Goal: Information Seeking & Learning: Find specific fact

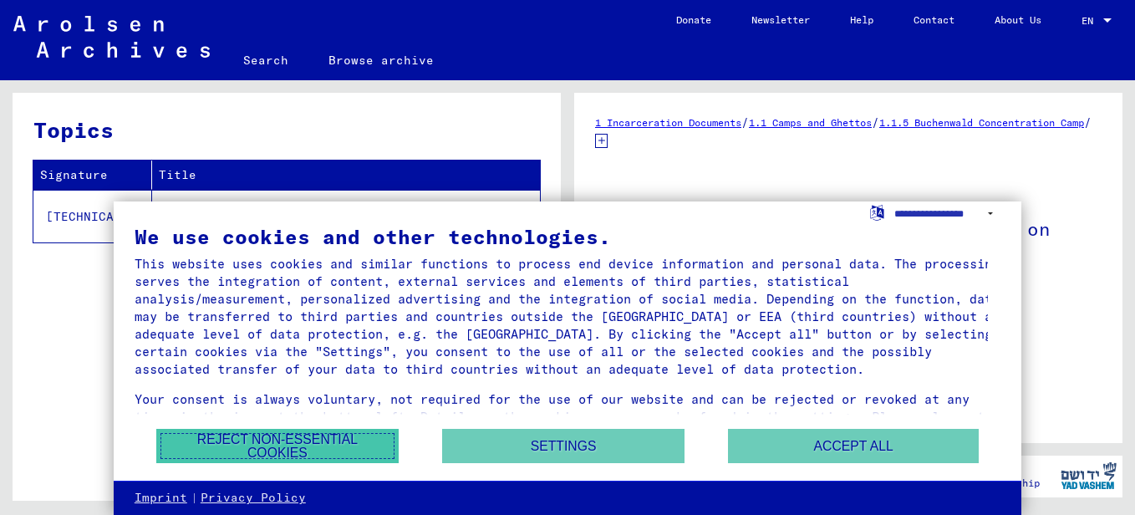
click at [350, 443] on button "Reject non-essential cookies" at bounding box center [277, 446] width 242 height 34
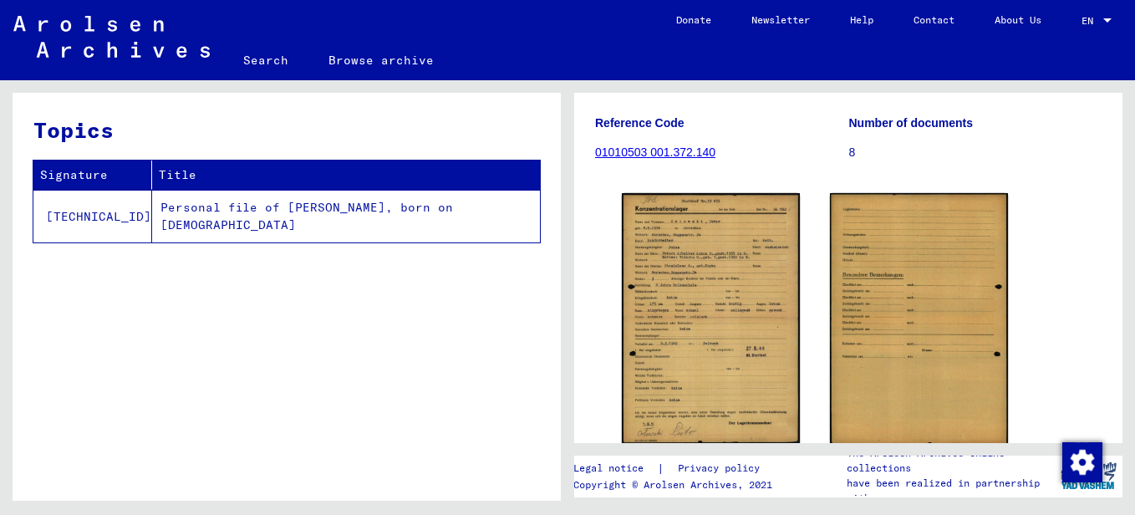
scroll to position [204, 0]
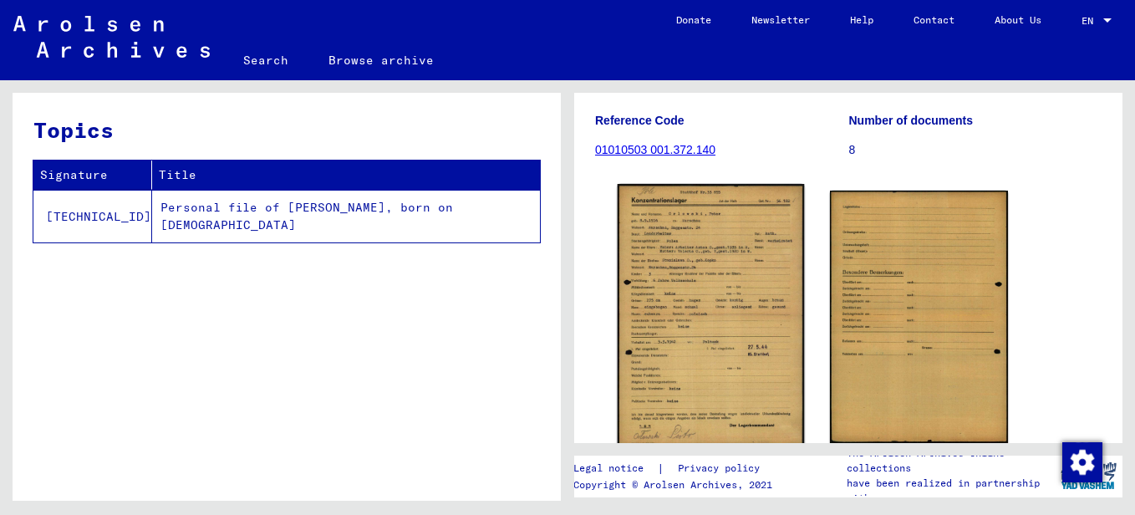
click at [742, 293] on img at bounding box center [711, 315] width 187 height 263
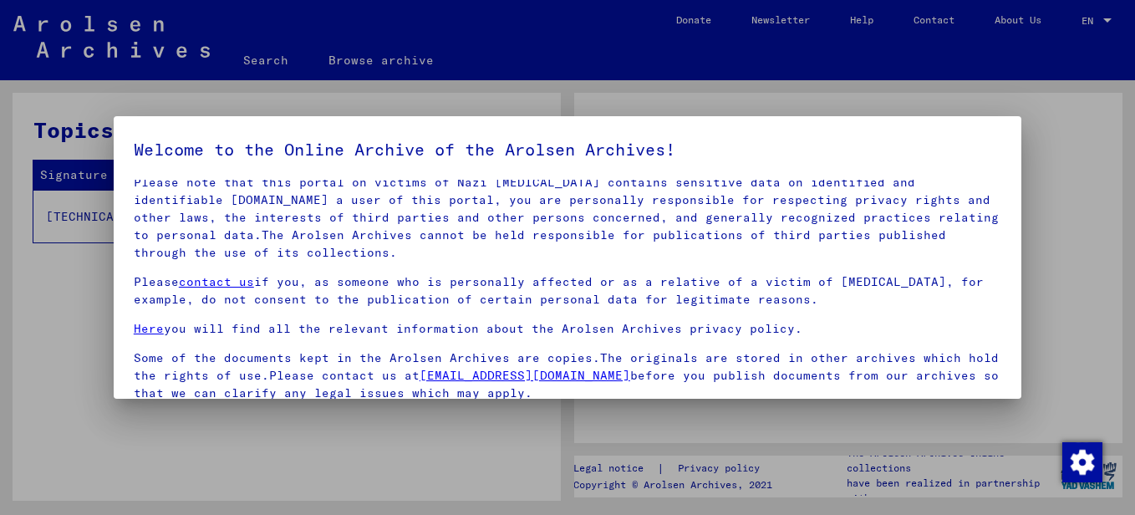
scroll to position [135, 0]
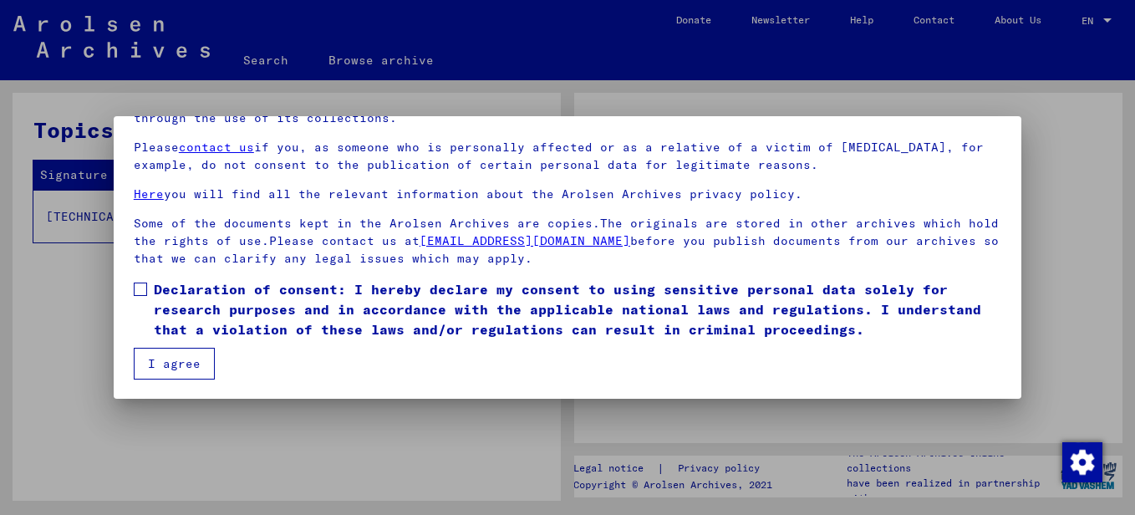
click at [129, 287] on mat-dialog-content "Our terms of use were established by the international commission, which is the…" at bounding box center [568, 212] width 908 height 334
click at [136, 288] on span at bounding box center [140, 289] width 13 height 13
click at [155, 391] on mat-dialog-container "Welcome to the Online Archive of the Arolsen Archives! Our terms of use were es…" at bounding box center [568, 257] width 908 height 283
click at [183, 355] on button "I agree" at bounding box center [174, 364] width 81 height 32
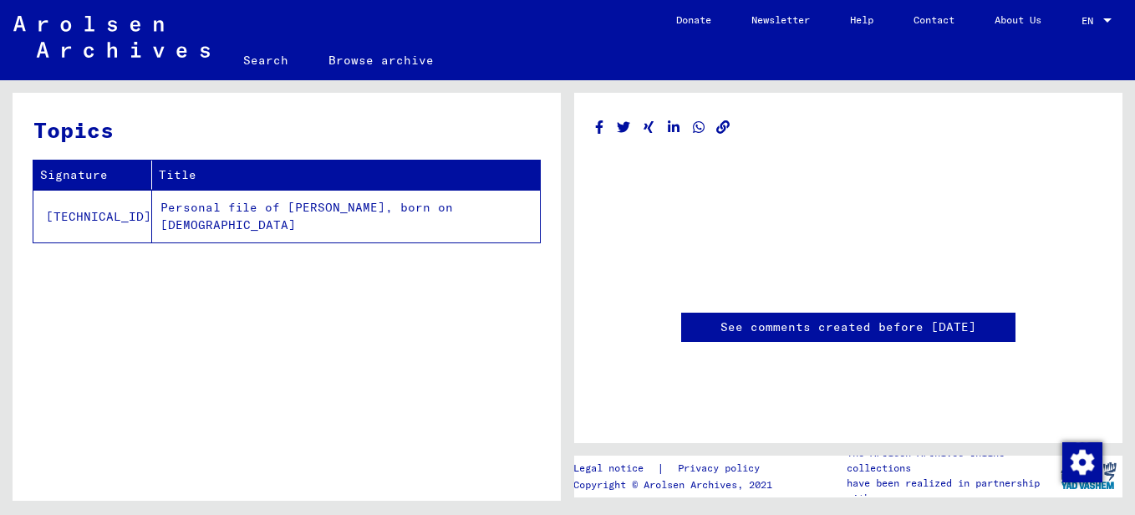
scroll to position [486, 0]
click at [277, 202] on td "Personal file of [PERSON_NAME], born on [DEMOGRAPHIC_DATA]" at bounding box center [346, 216] width 388 height 53
click at [189, 208] on td "Personal file of [PERSON_NAME], born on [DEMOGRAPHIC_DATA]" at bounding box center [346, 216] width 388 height 53
click at [189, 209] on td "Personal file of [PERSON_NAME], born on [DEMOGRAPHIC_DATA]" at bounding box center [346, 216] width 388 height 53
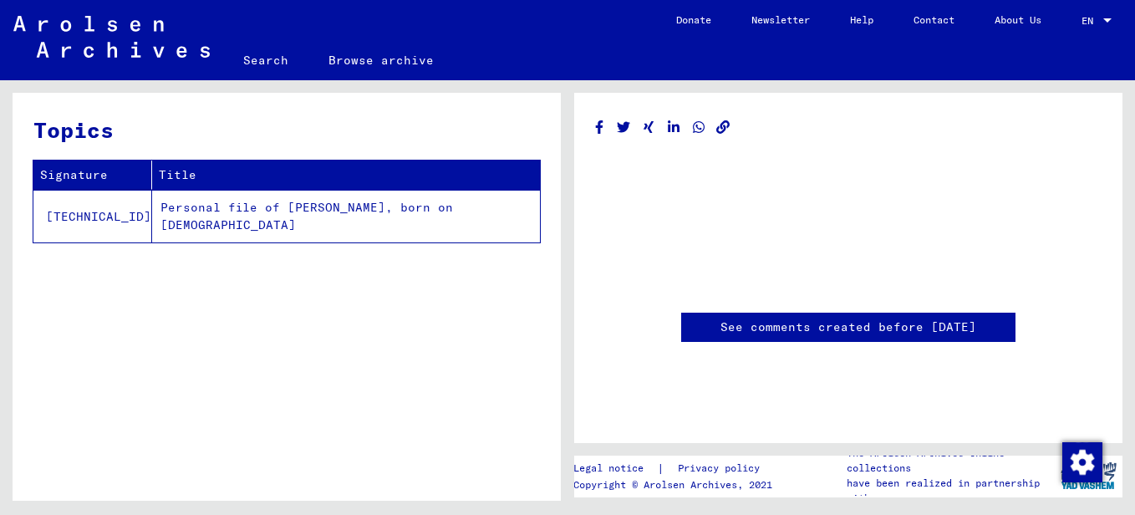
click at [152, 168] on th "Title" at bounding box center [346, 175] width 388 height 29
click at [355, 63] on link "Browse archive" at bounding box center [380, 60] width 145 height 40
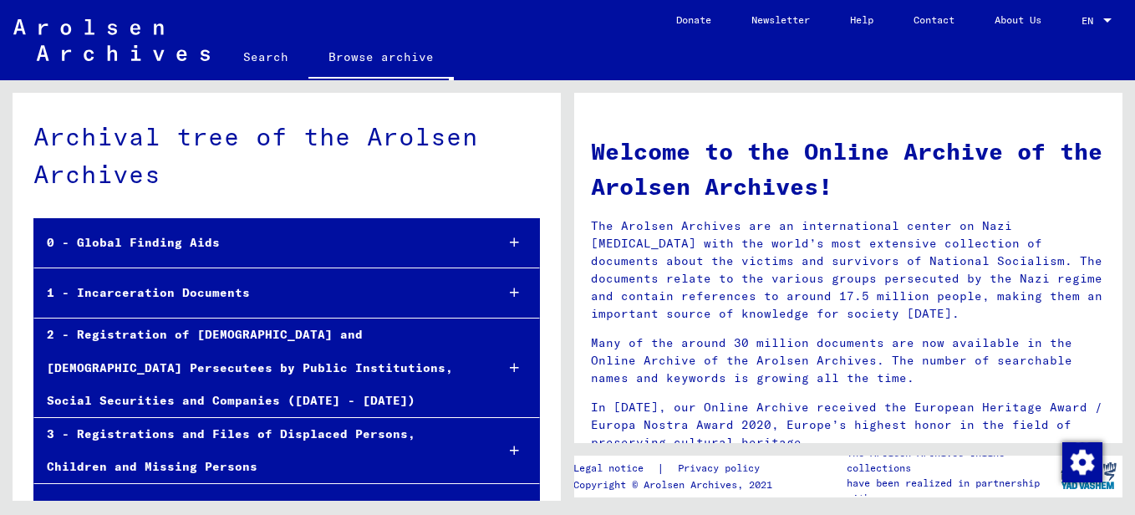
click at [263, 55] on link "Search" at bounding box center [265, 57] width 85 height 40
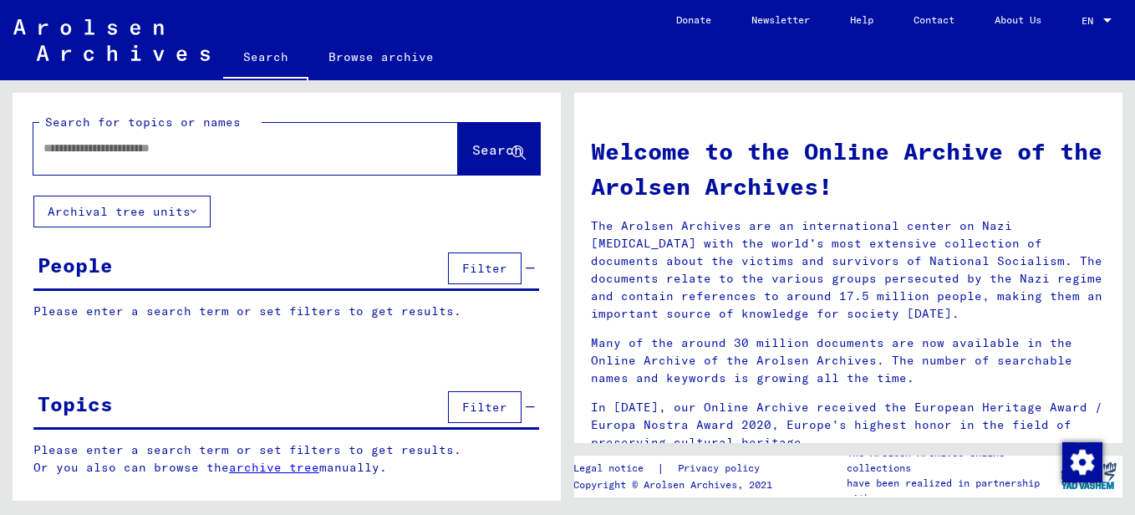
click at [151, 141] on input "text" at bounding box center [225, 149] width 364 height 18
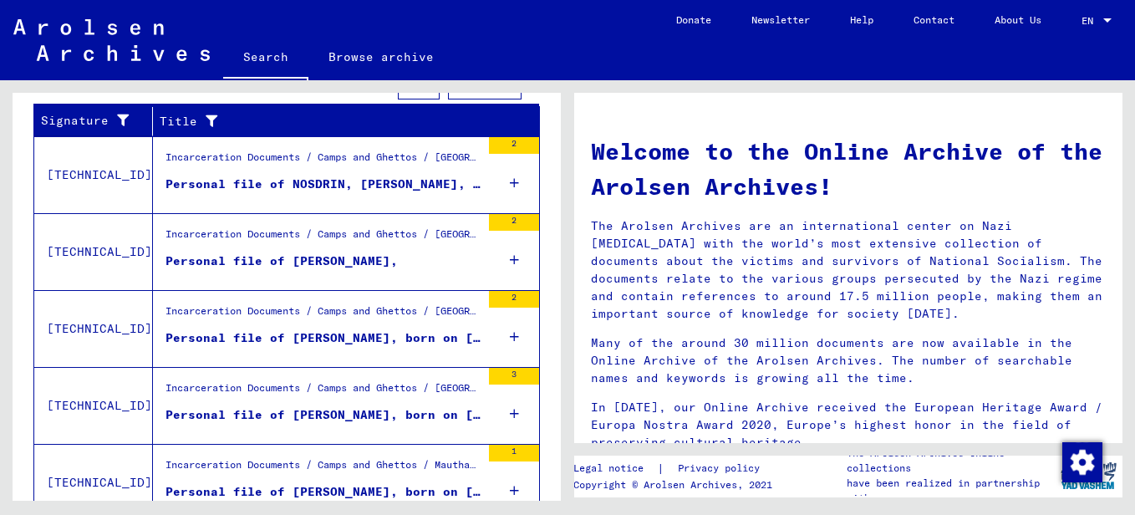
scroll to position [655, 0]
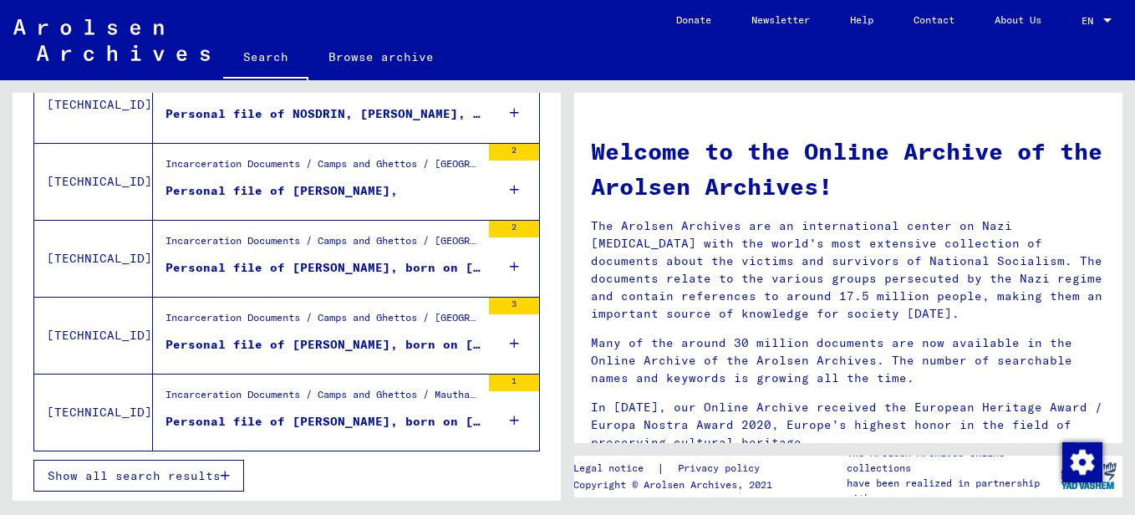
click at [510, 423] on icon at bounding box center [514, 420] width 9 height 59
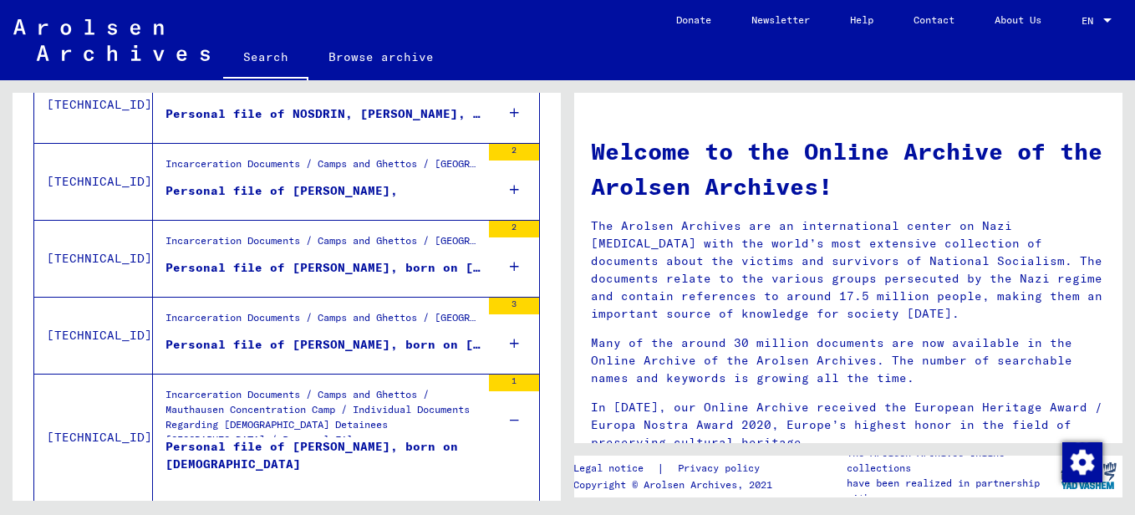
scroll to position [705, 0]
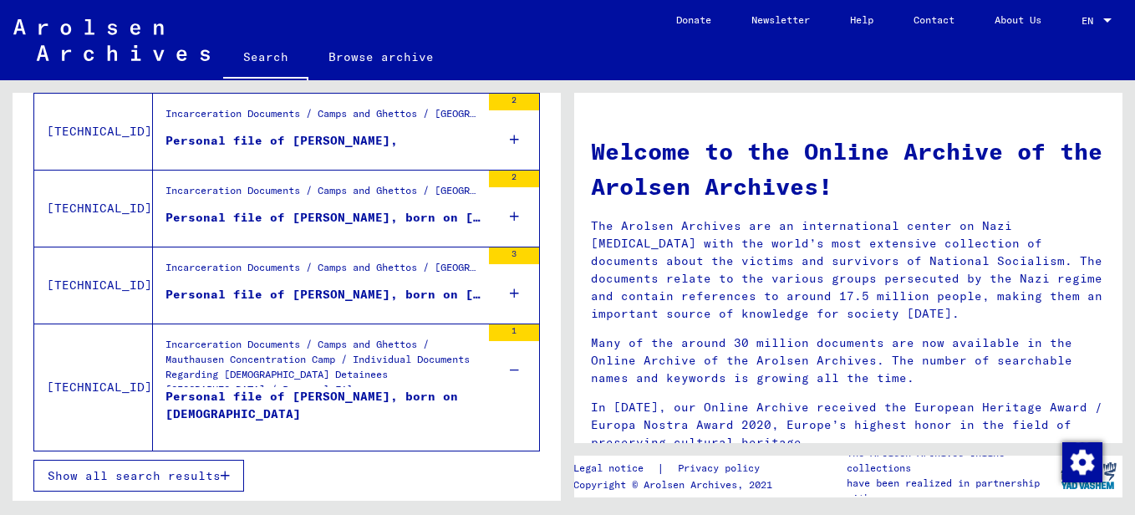
click at [510, 292] on icon at bounding box center [514, 293] width 9 height 59
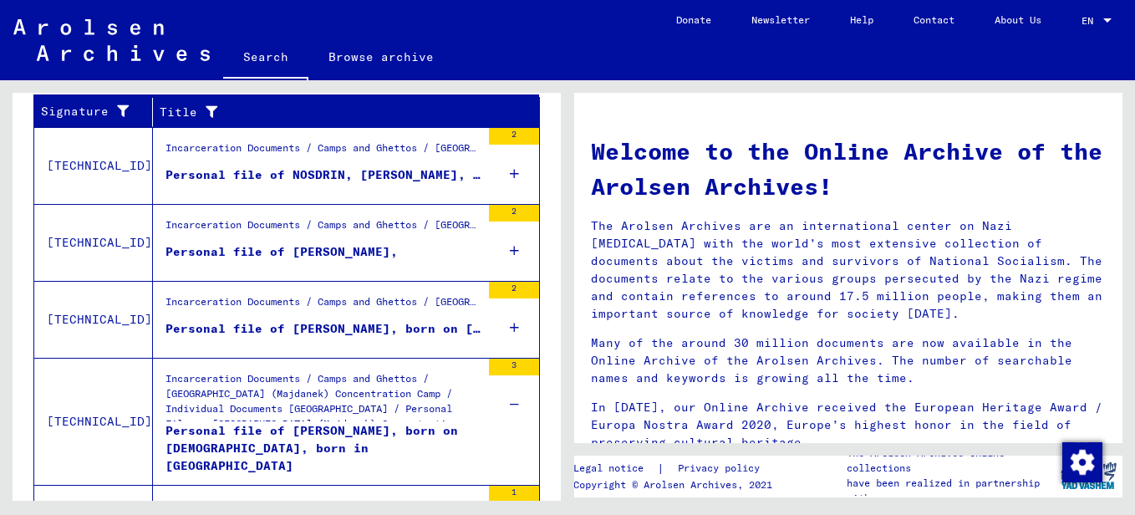
scroll to position [593, 0]
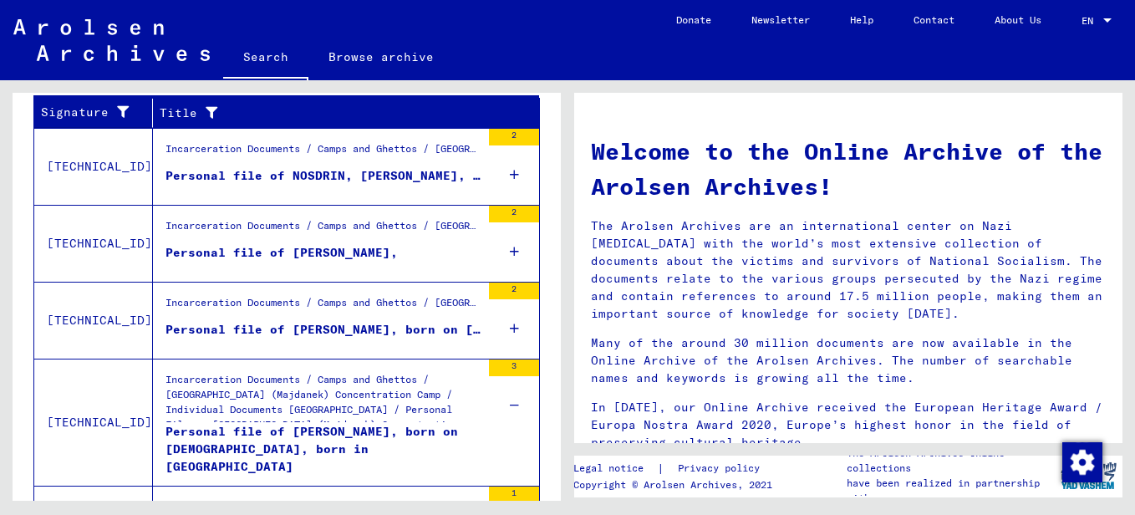
click at [510, 322] on icon at bounding box center [514, 328] width 9 height 59
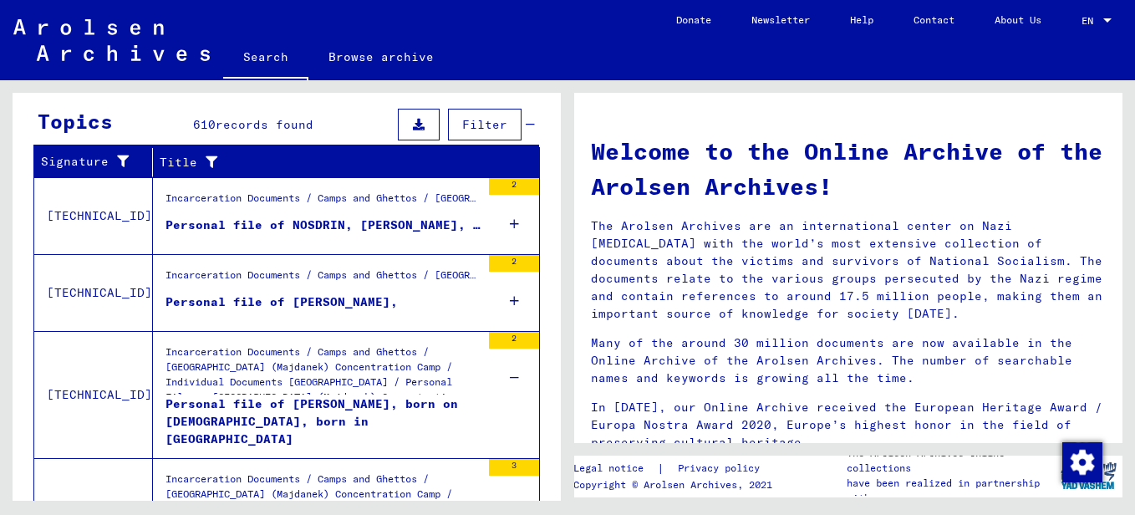
scroll to position [538, 0]
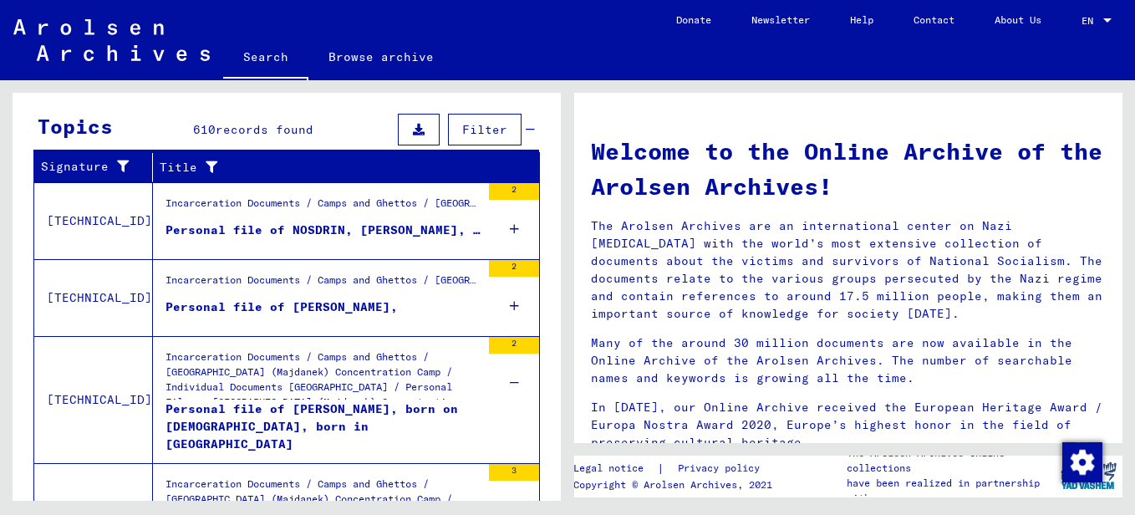
click at [507, 300] on div "2" at bounding box center [514, 297] width 50 height 75
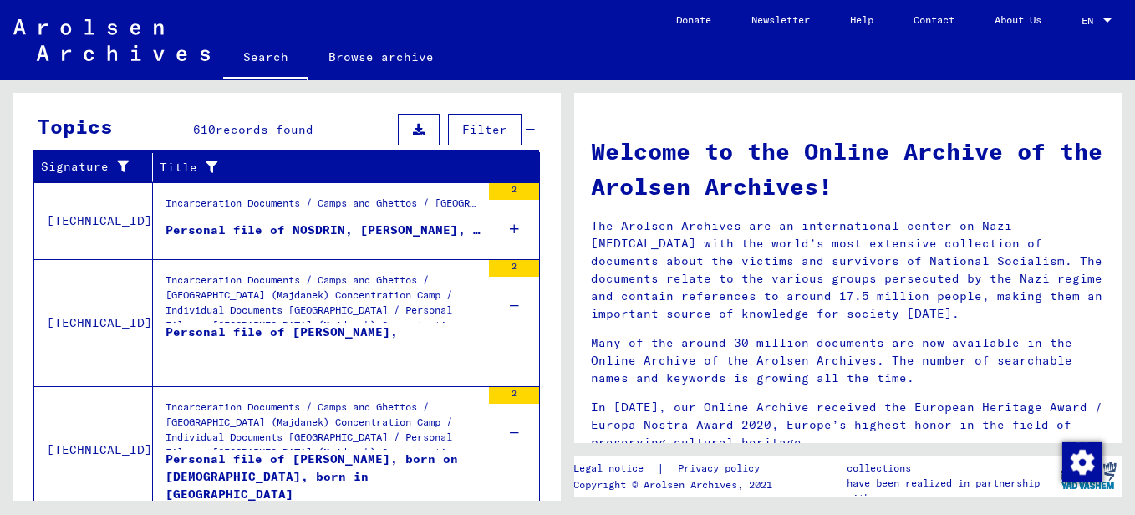
click at [509, 226] on div "2" at bounding box center [514, 220] width 50 height 75
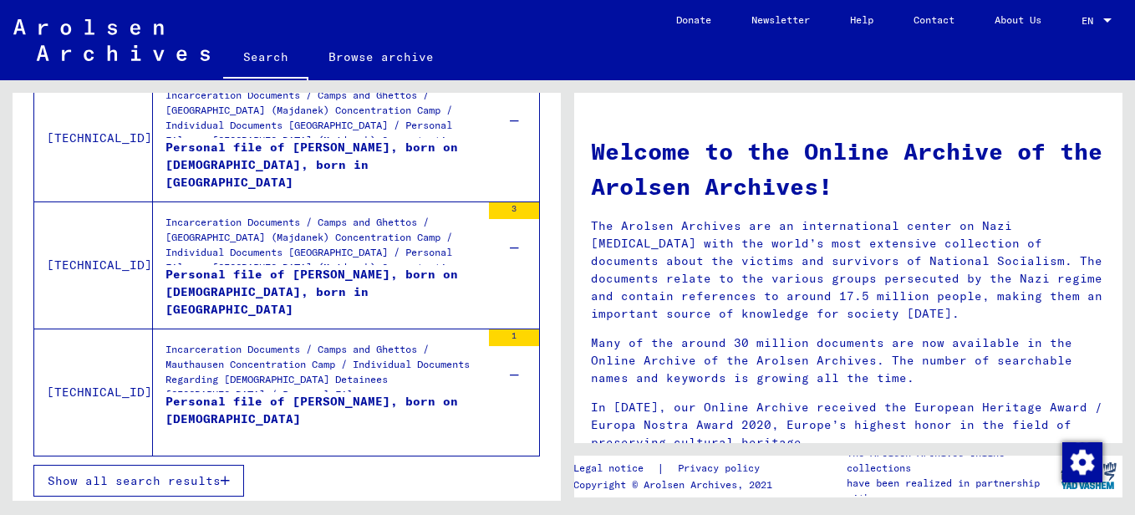
scroll to position [905, 0]
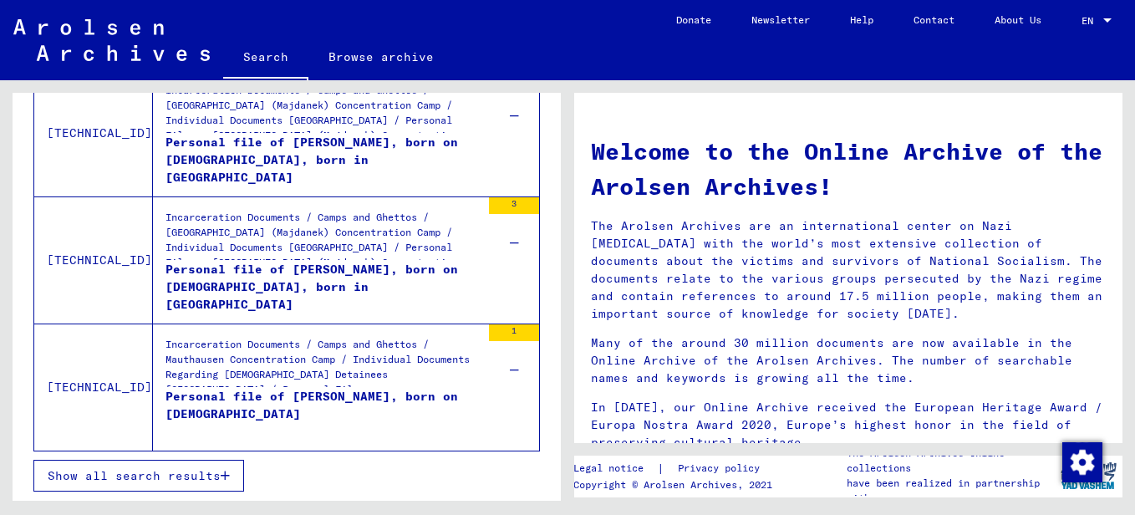
click at [253, 396] on div "Personal file of [PERSON_NAME], born on [DEMOGRAPHIC_DATA]" at bounding box center [323, 413] width 315 height 50
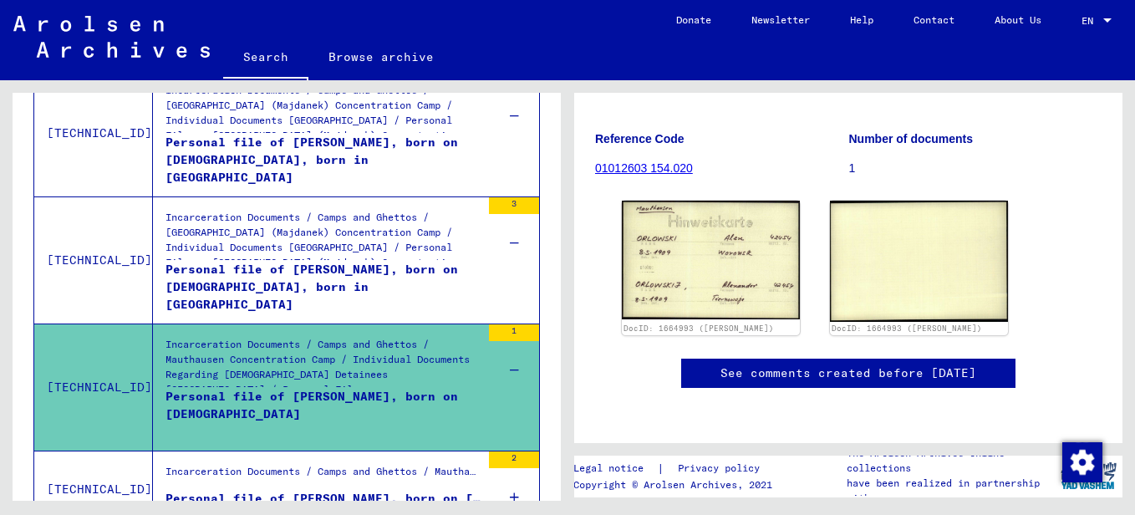
scroll to position [257, 0]
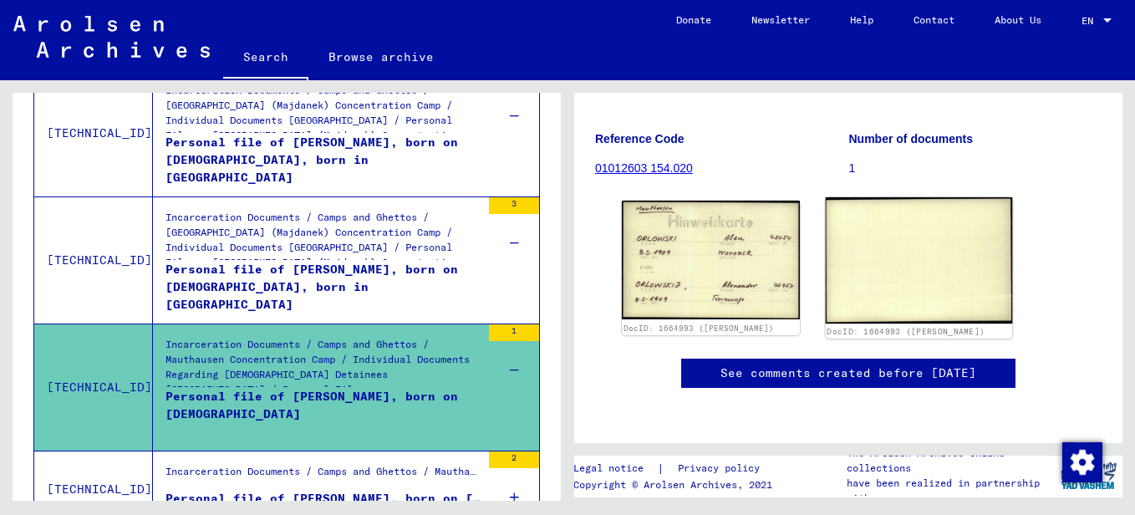
click at [906, 207] on img at bounding box center [919, 260] width 187 height 127
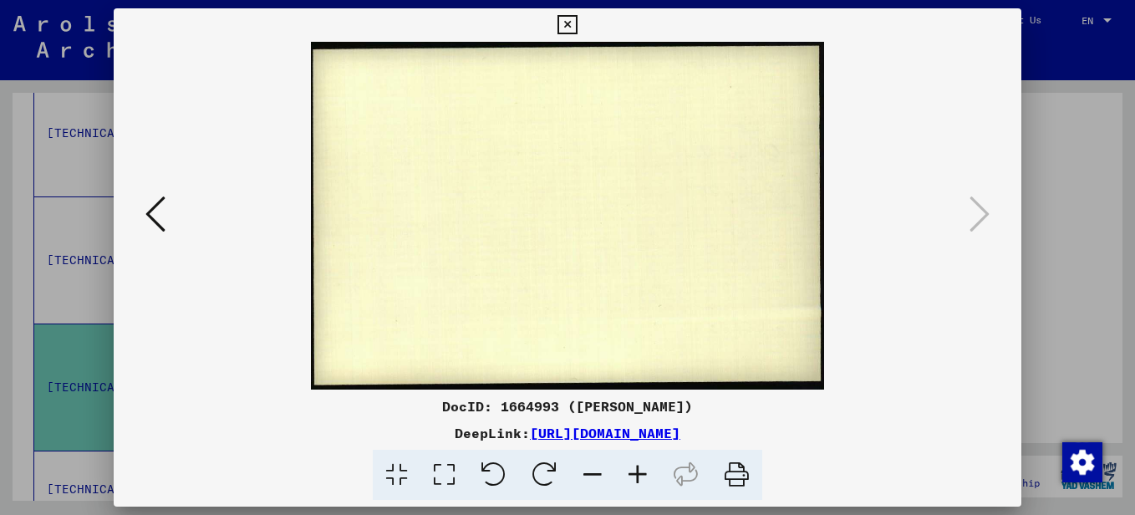
click at [150, 204] on icon at bounding box center [155, 214] width 20 height 40
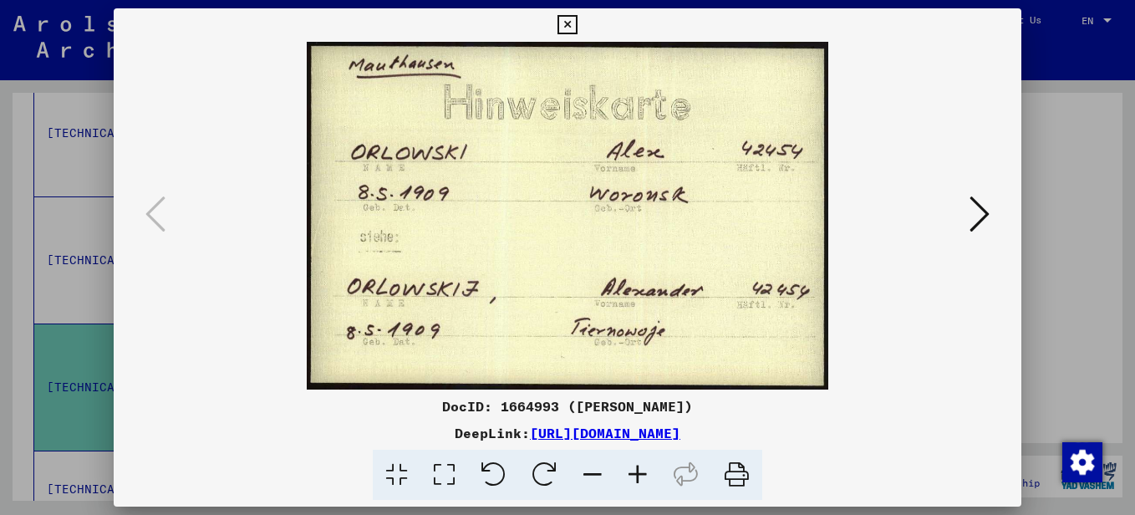
click at [569, 24] on icon at bounding box center [567, 25] width 19 height 20
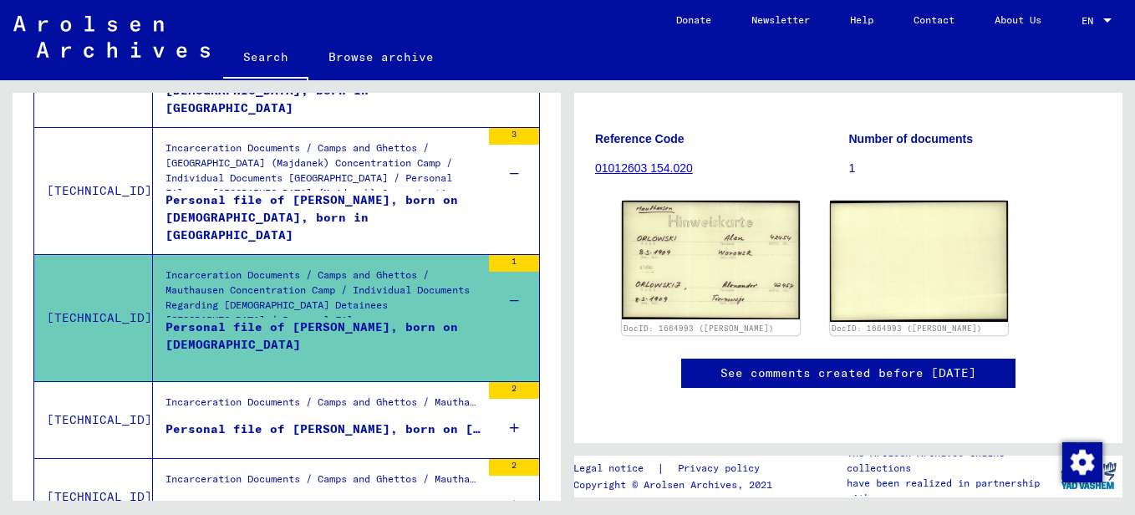
scroll to position [674, 0]
click at [333, 415] on div "Incarceration Documents / Camps and Ghettos / Mauthausen Concentration Camp / I…" at bounding box center [323, 405] width 315 height 23
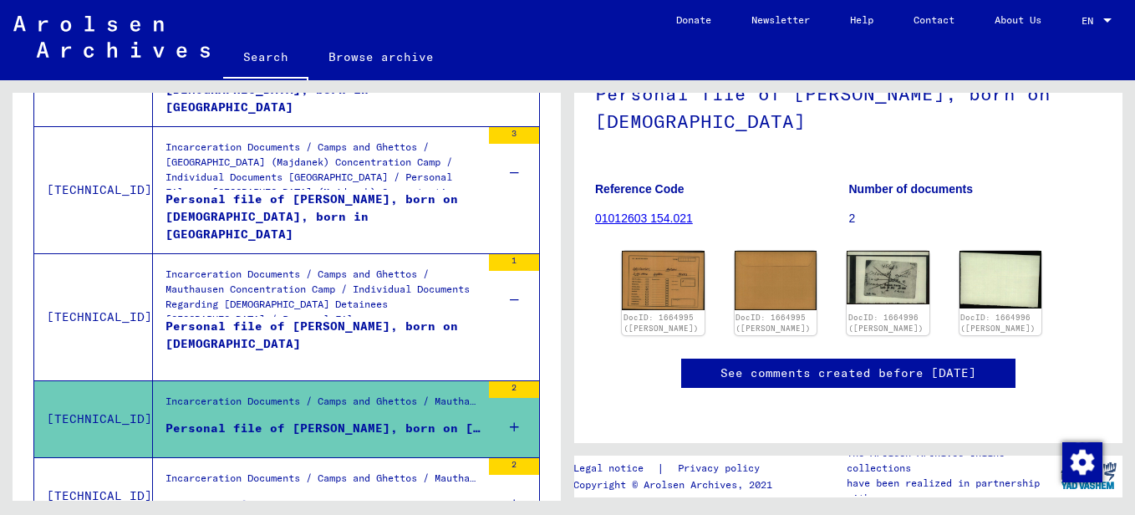
scroll to position [206, 0]
click at [657, 249] on img at bounding box center [663, 280] width 86 height 62
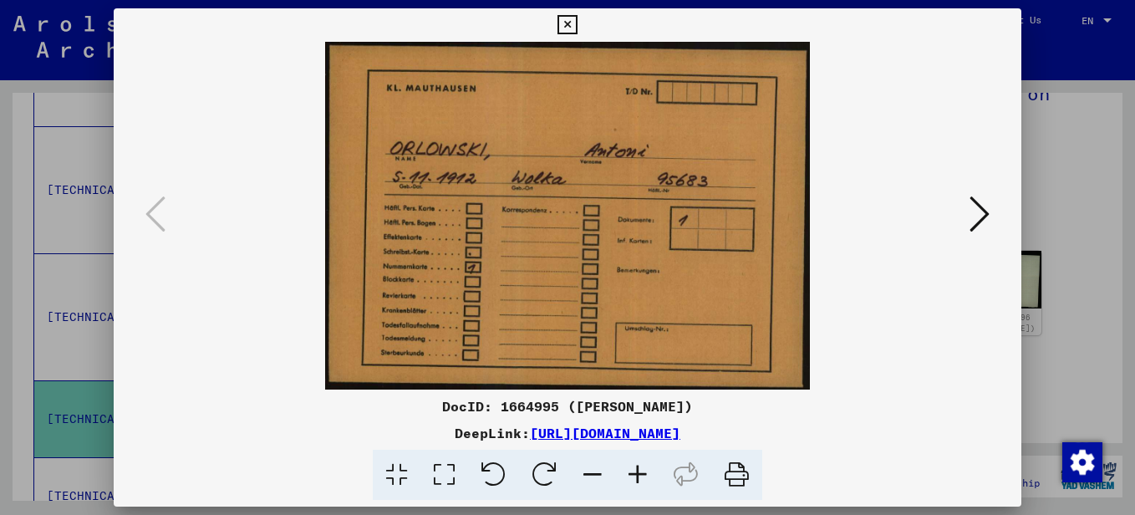
click at [976, 212] on icon at bounding box center [980, 214] width 20 height 40
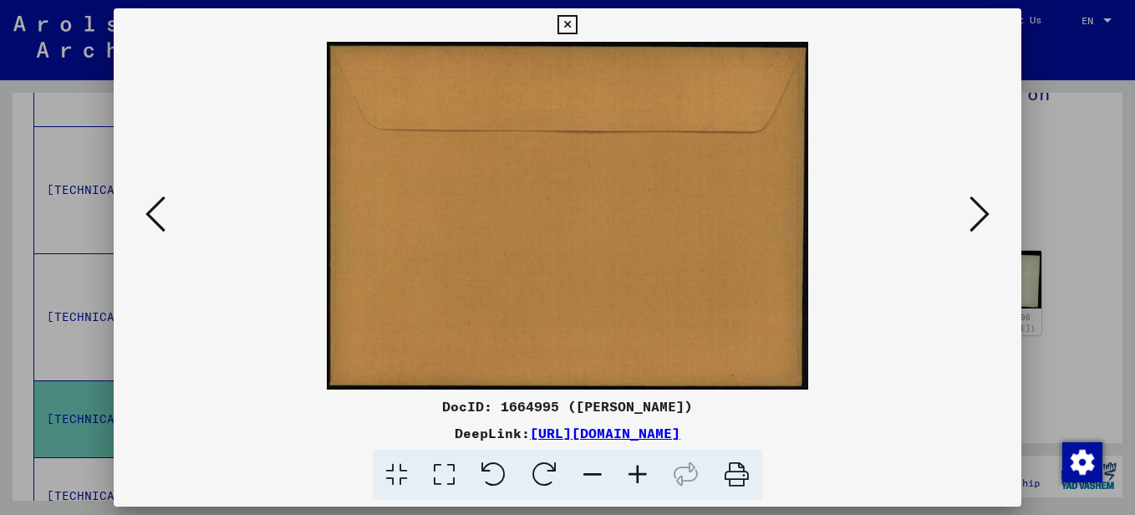
click at [980, 213] on icon at bounding box center [980, 214] width 20 height 40
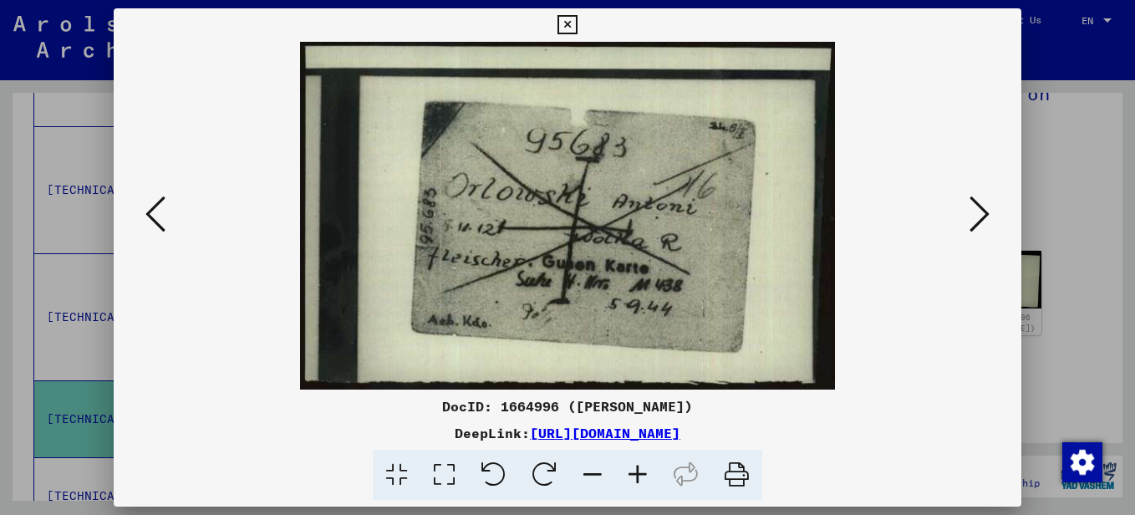
click at [978, 217] on icon at bounding box center [980, 214] width 20 height 40
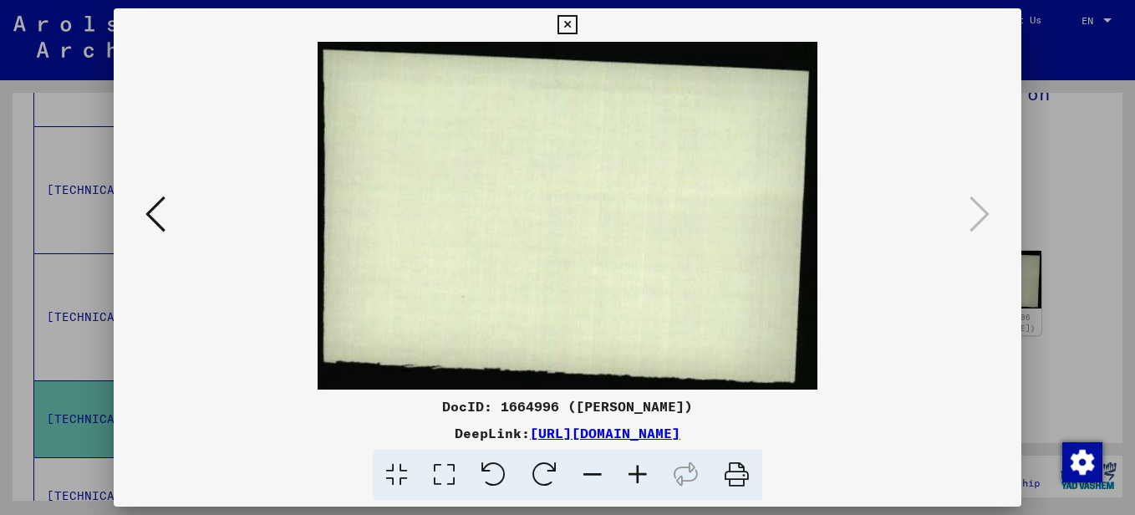
click at [569, 26] on icon at bounding box center [567, 25] width 19 height 20
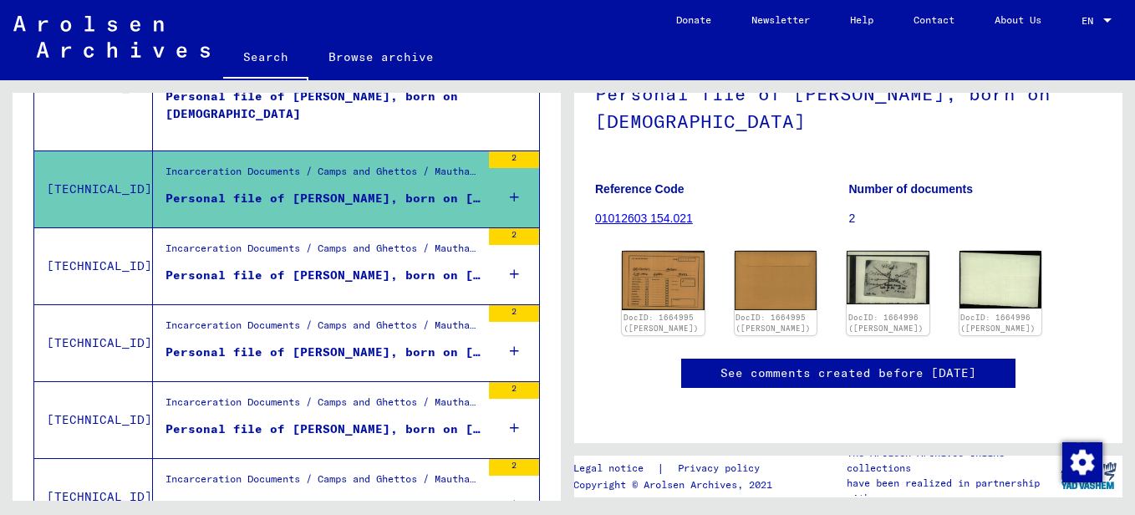
scroll to position [912, 0]
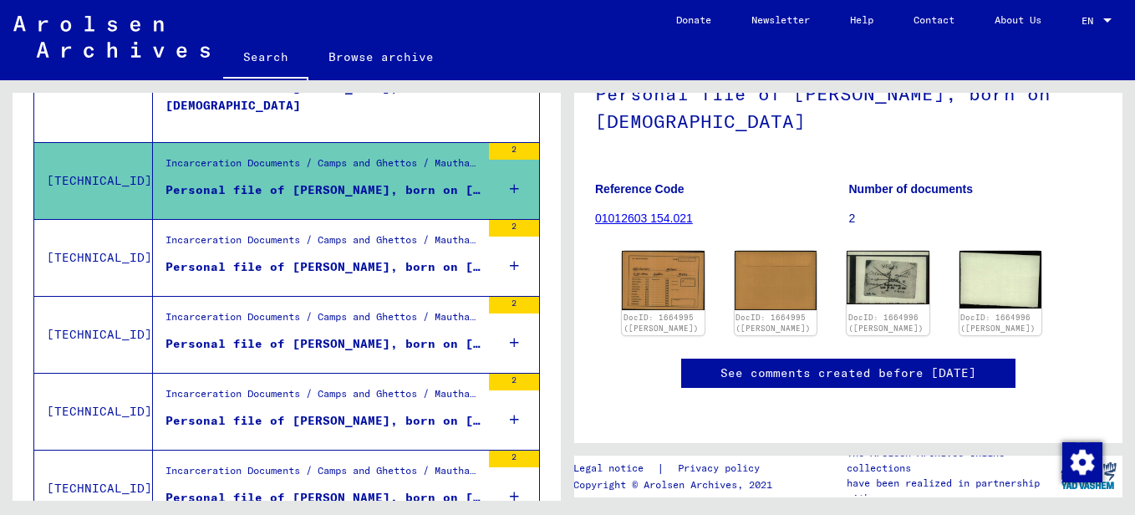
click at [288, 248] on div "Incarceration Documents / Camps and Ghettos / Mauthausen Concentration Camp / I…" at bounding box center [323, 243] width 315 height 23
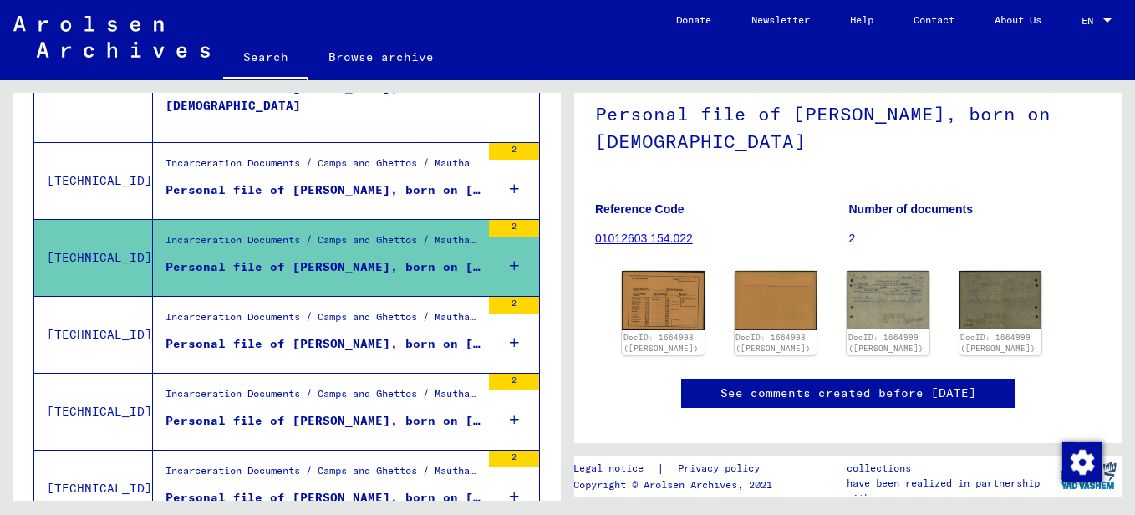
scroll to position [115, 0]
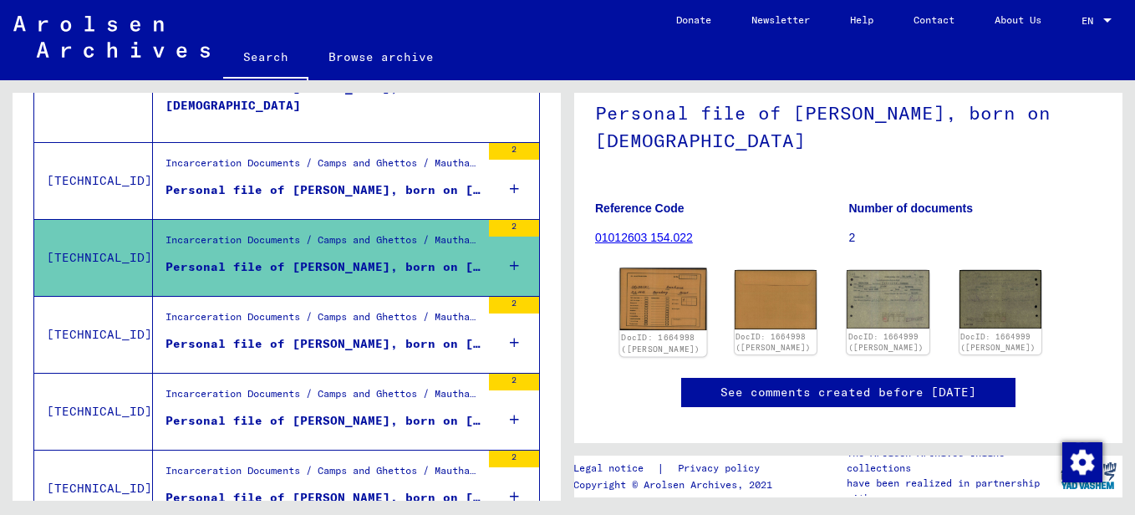
click at [665, 310] on img at bounding box center [663, 299] width 86 height 62
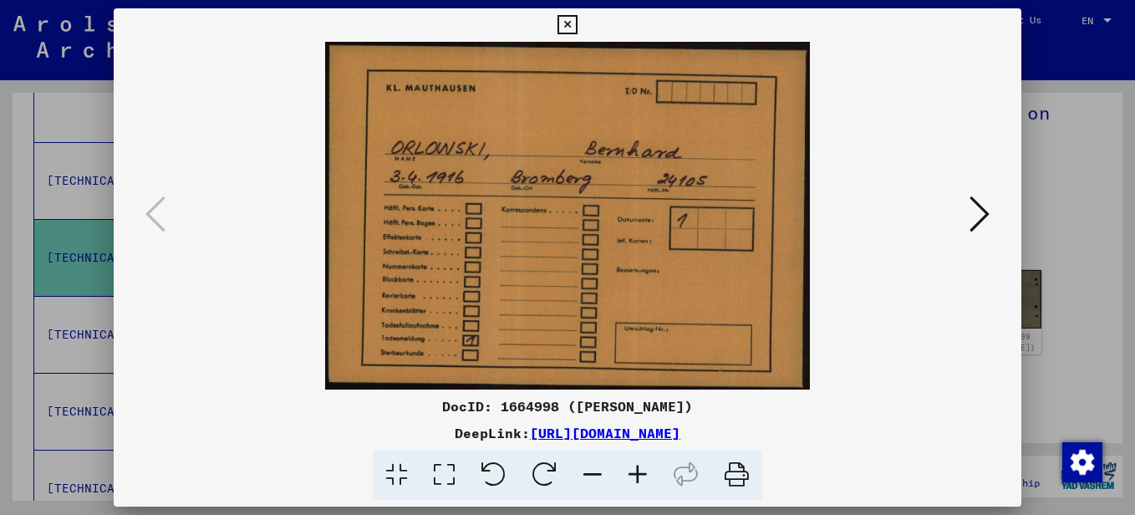
click at [988, 219] on icon at bounding box center [980, 214] width 20 height 40
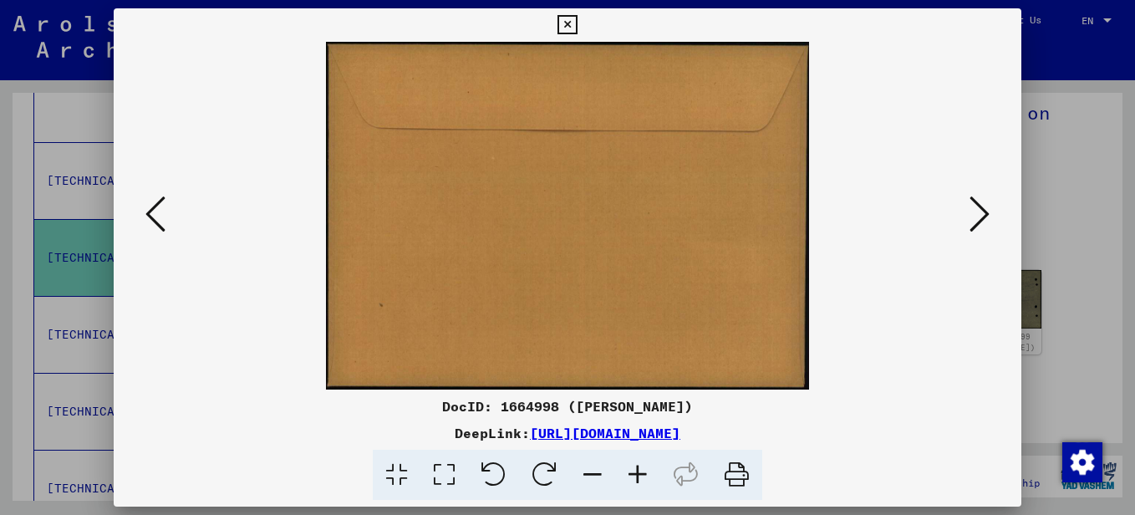
click at [988, 219] on icon at bounding box center [980, 214] width 20 height 40
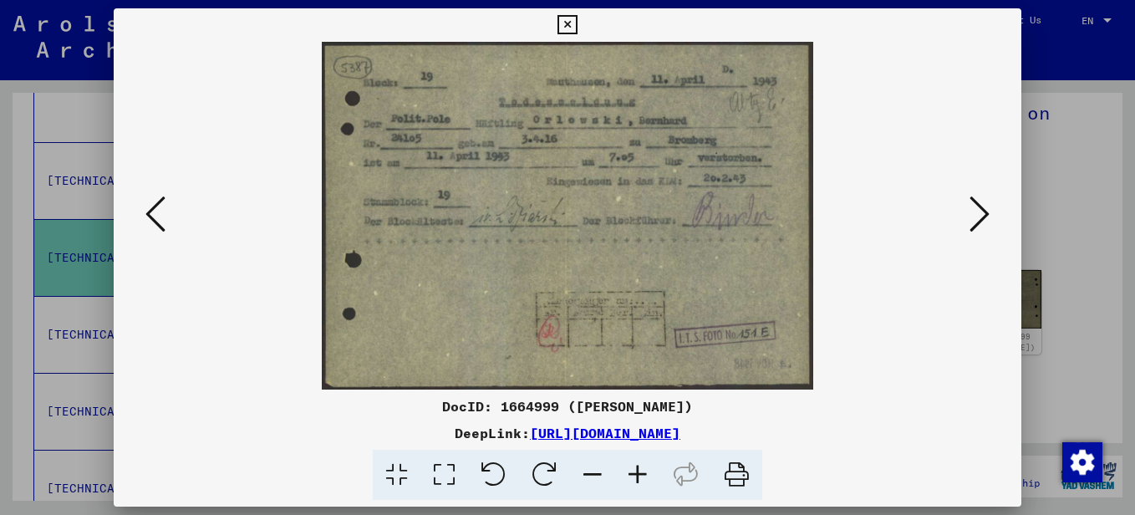
click at [573, 24] on icon at bounding box center [567, 25] width 19 height 20
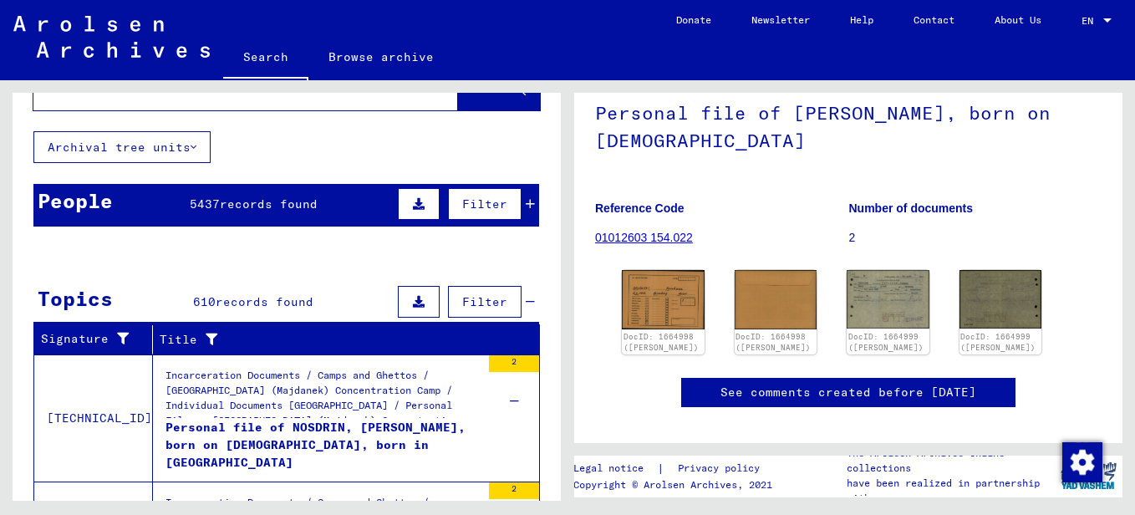
scroll to position [0, 0]
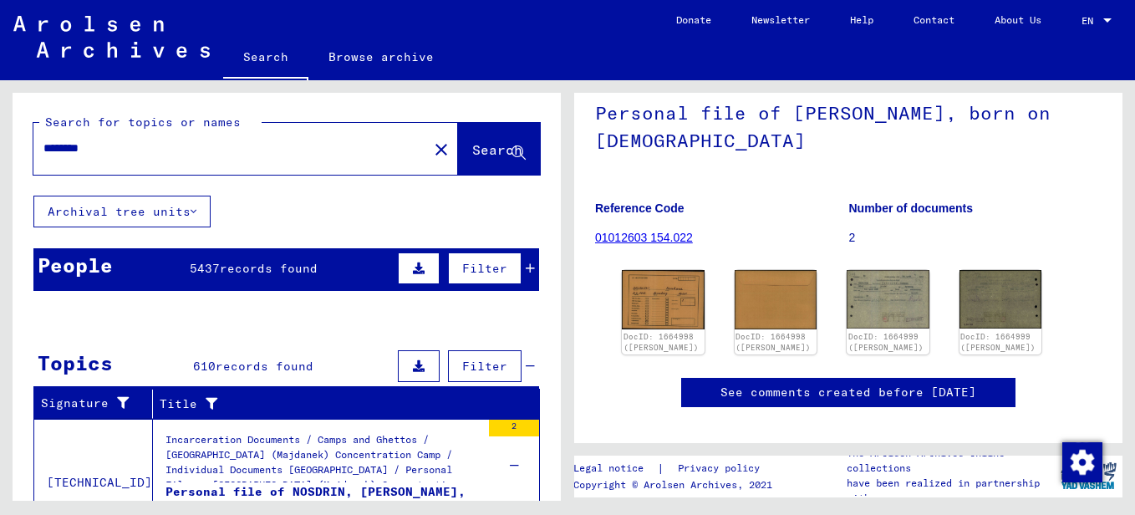
click at [473, 364] on span "Filter" at bounding box center [484, 366] width 45 height 15
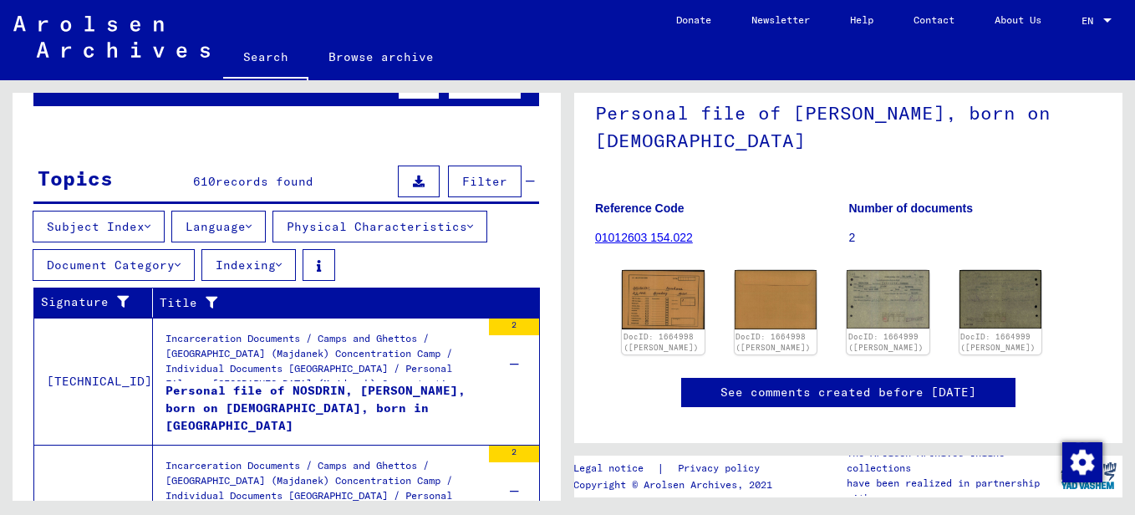
scroll to position [186, 0]
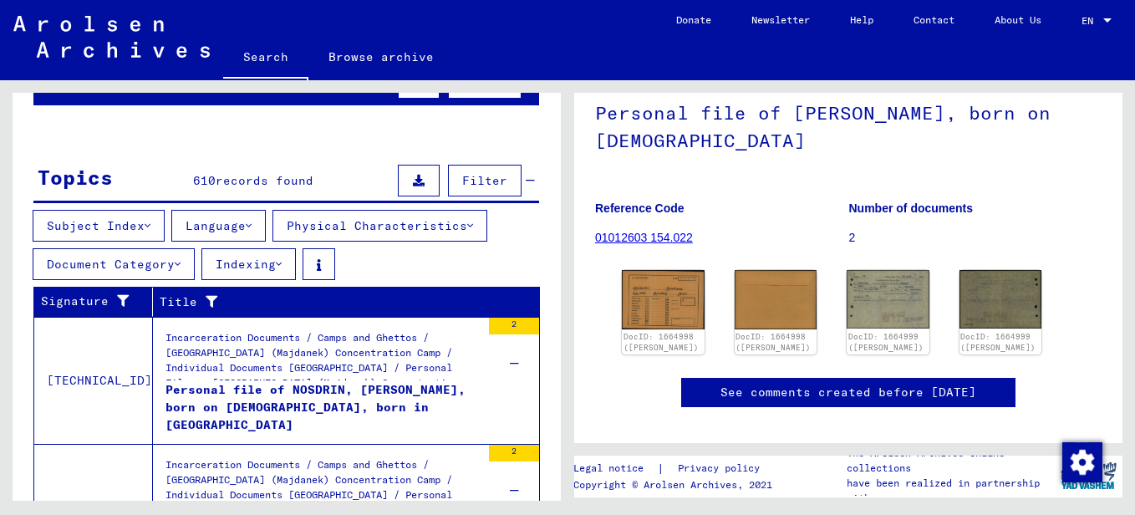
click at [181, 261] on icon at bounding box center [178, 264] width 6 height 12
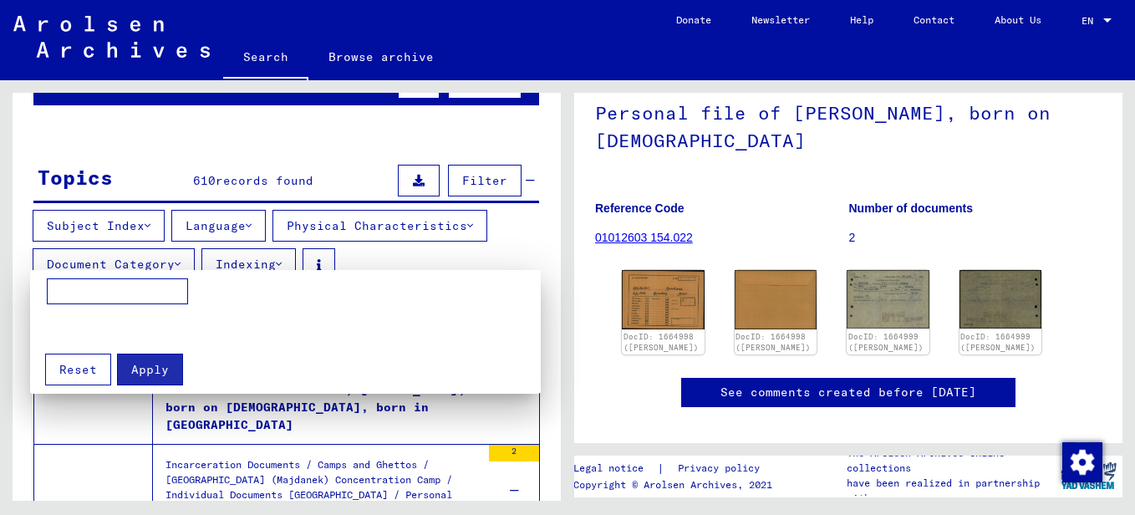
click at [496, 254] on div at bounding box center [567, 257] width 1135 height 515
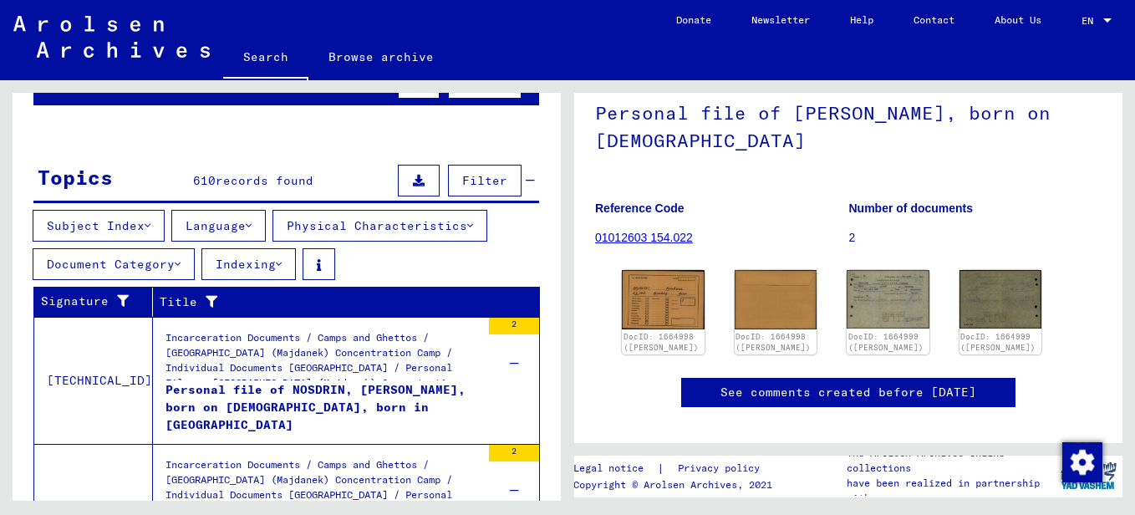
click at [149, 231] on icon at bounding box center [148, 226] width 6 height 12
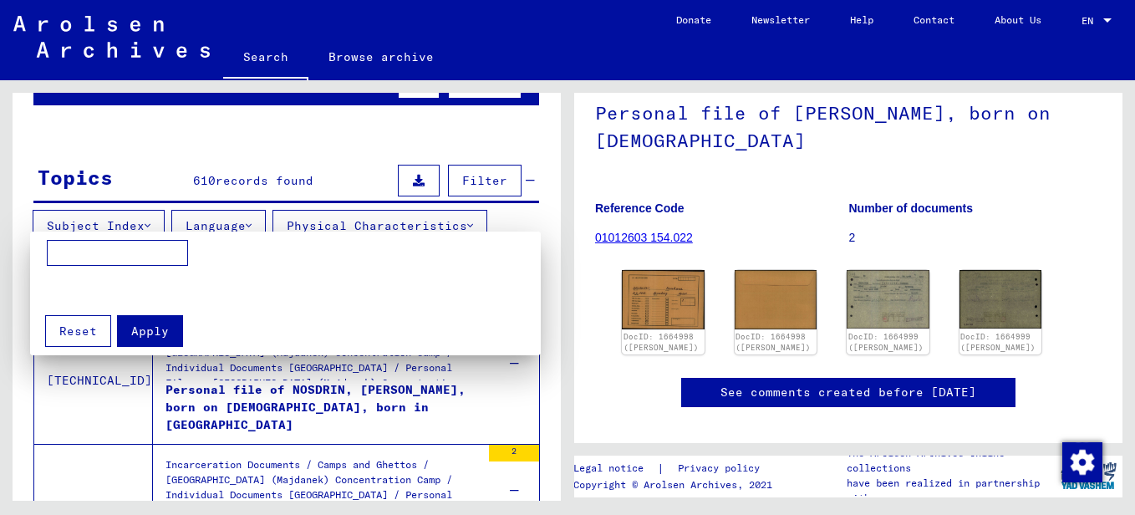
click at [535, 211] on div at bounding box center [567, 257] width 1135 height 515
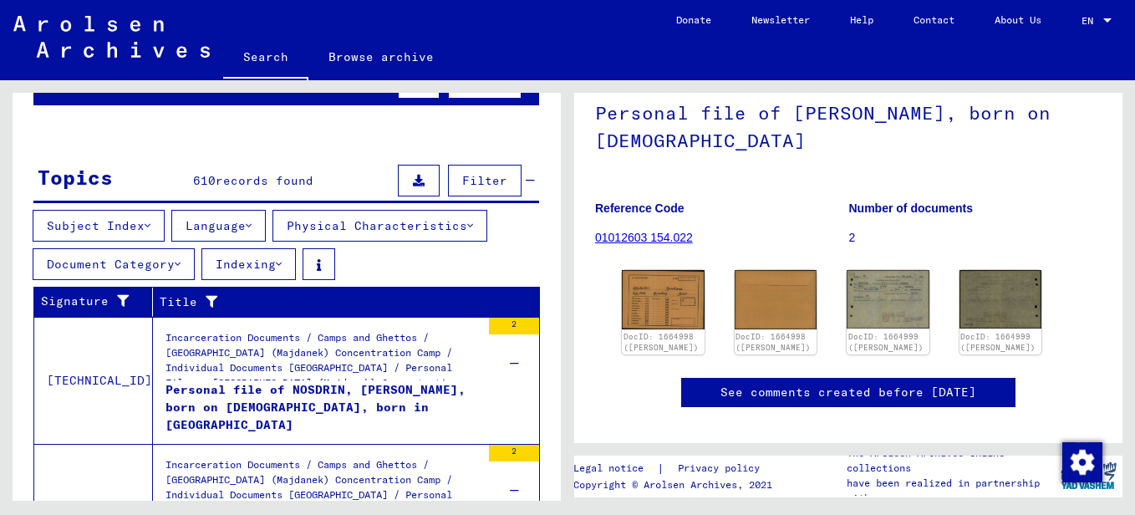
click at [282, 268] on icon at bounding box center [279, 264] width 6 height 12
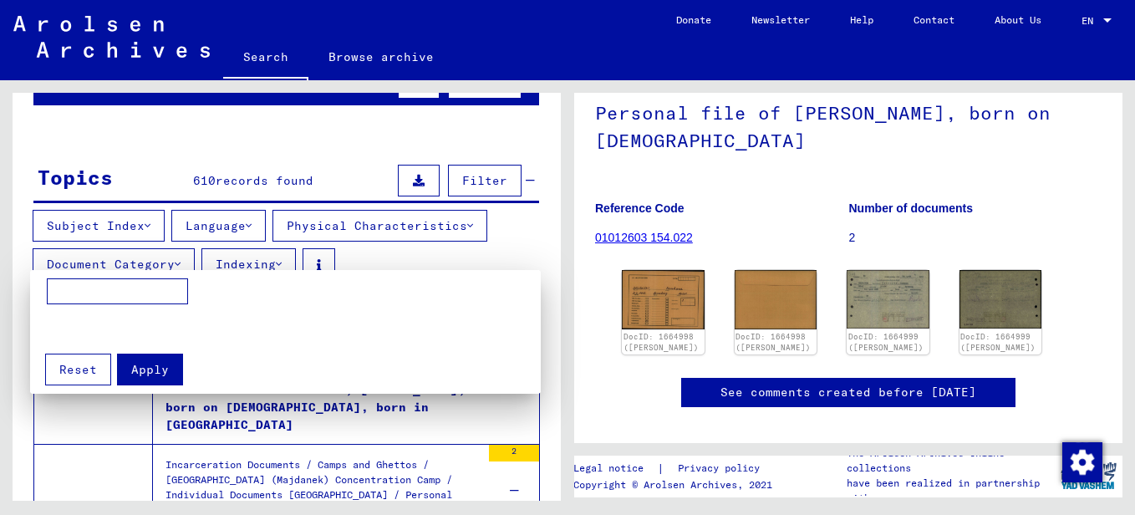
click at [289, 268] on div at bounding box center [567, 257] width 1135 height 515
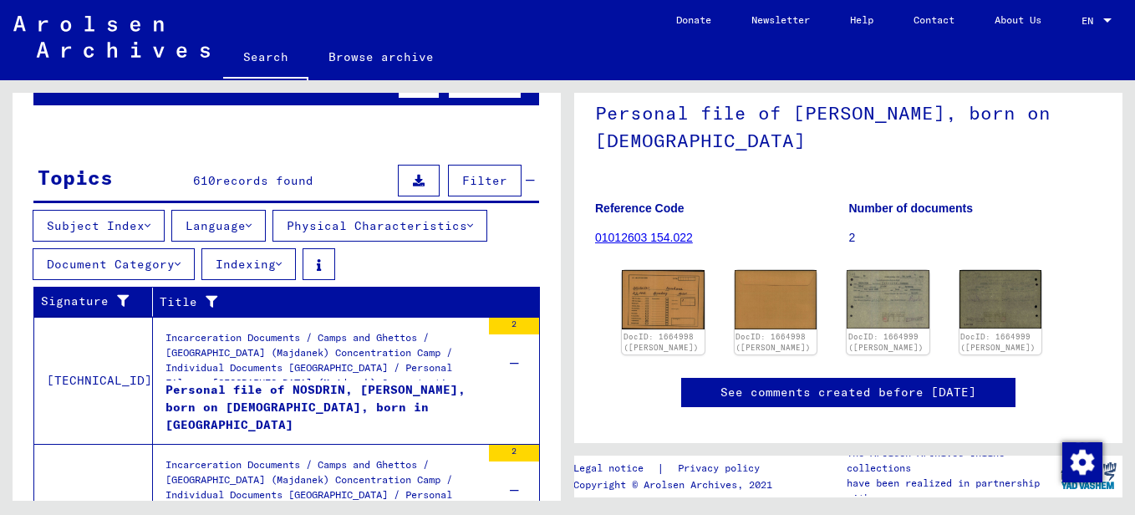
click at [383, 261] on mat-cell "1912" at bounding box center [398, 257] width 81 height 41
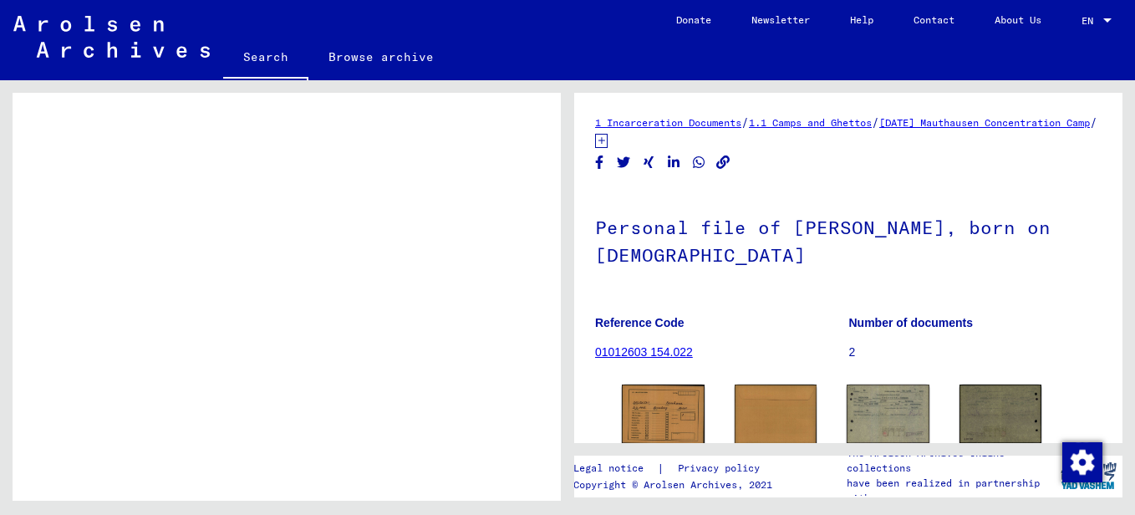
scroll to position [1151, 0]
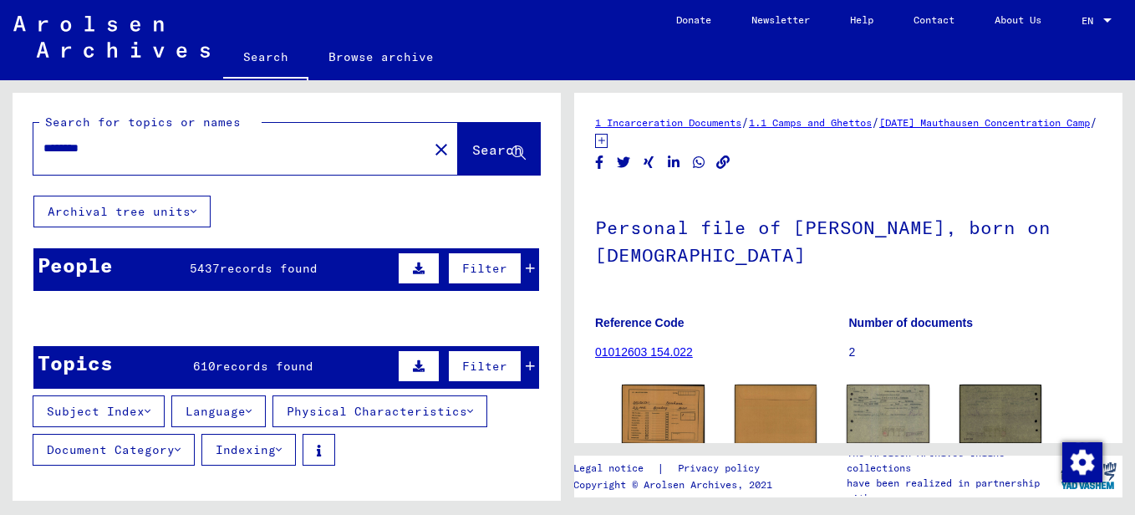
drag, startPoint x: 130, startPoint y: 140, endPoint x: -3, endPoint y: 147, distance: 133.1
click at [0, 147] on html "Search Browse archive Donate Newsletter Help Contact About Us Search Browse arc…" at bounding box center [567, 257] width 1135 height 515
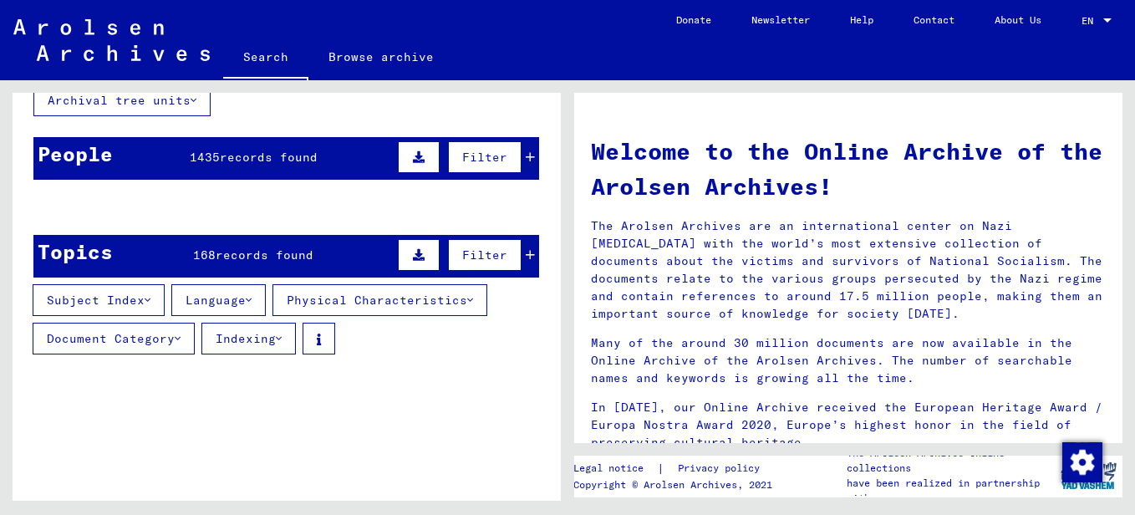
scroll to position [110, 0]
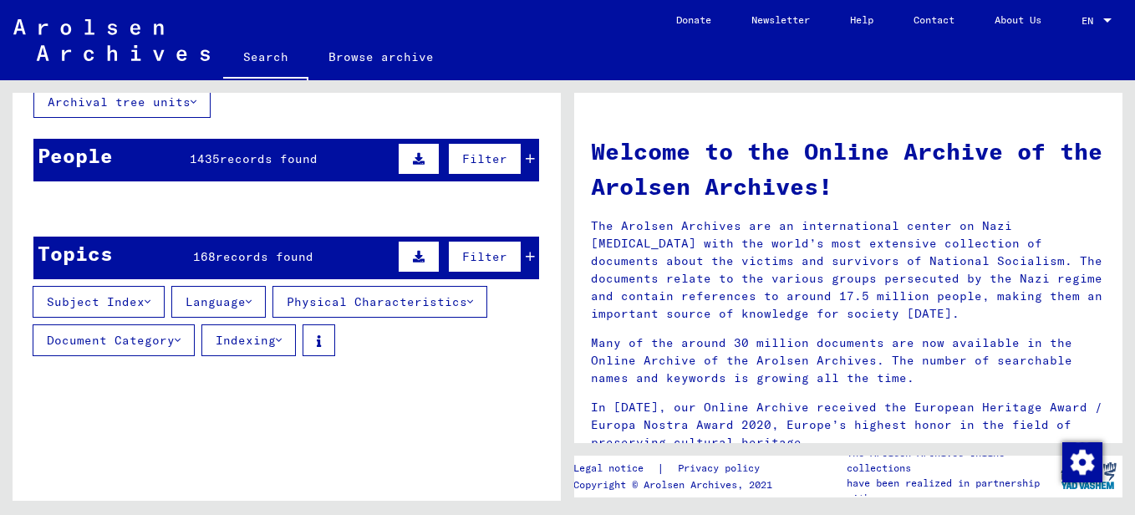
click at [526, 156] on icon at bounding box center [530, 159] width 9 height 12
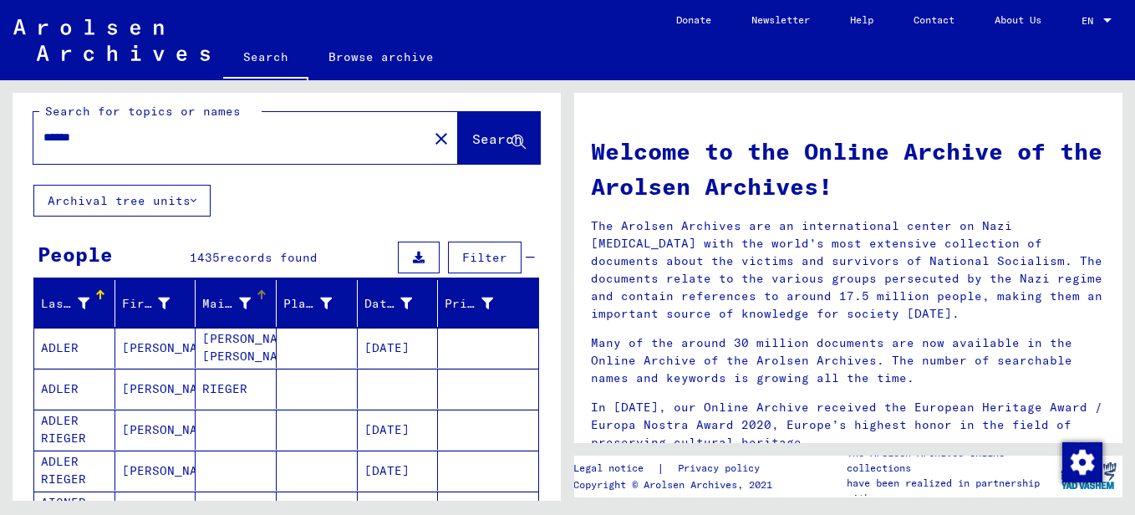
scroll to position [0, 0]
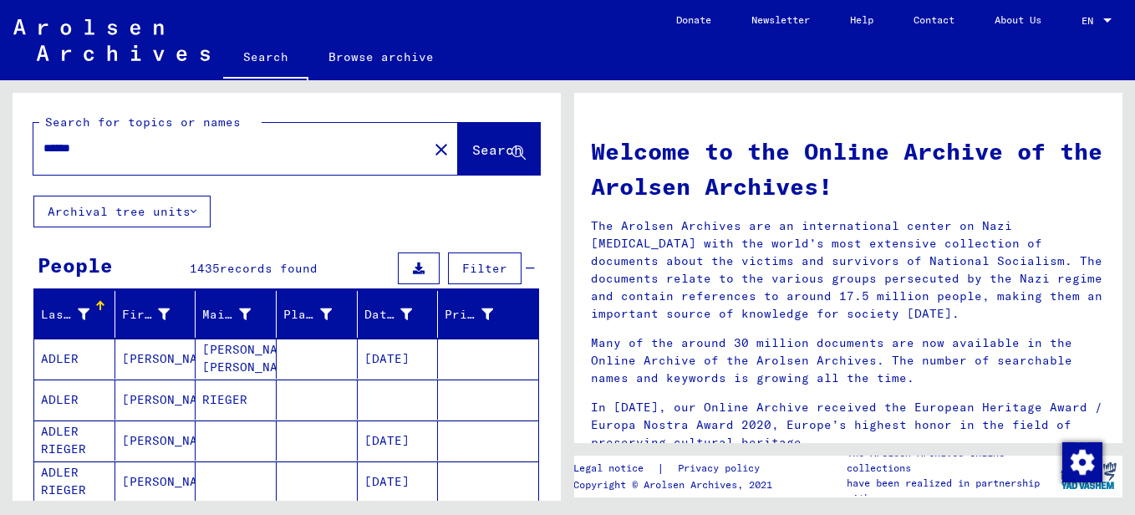
click at [132, 157] on div "******" at bounding box center [220, 149] width 375 height 38
click at [88, 145] on input "******" at bounding box center [225, 149] width 364 height 18
type input "******"
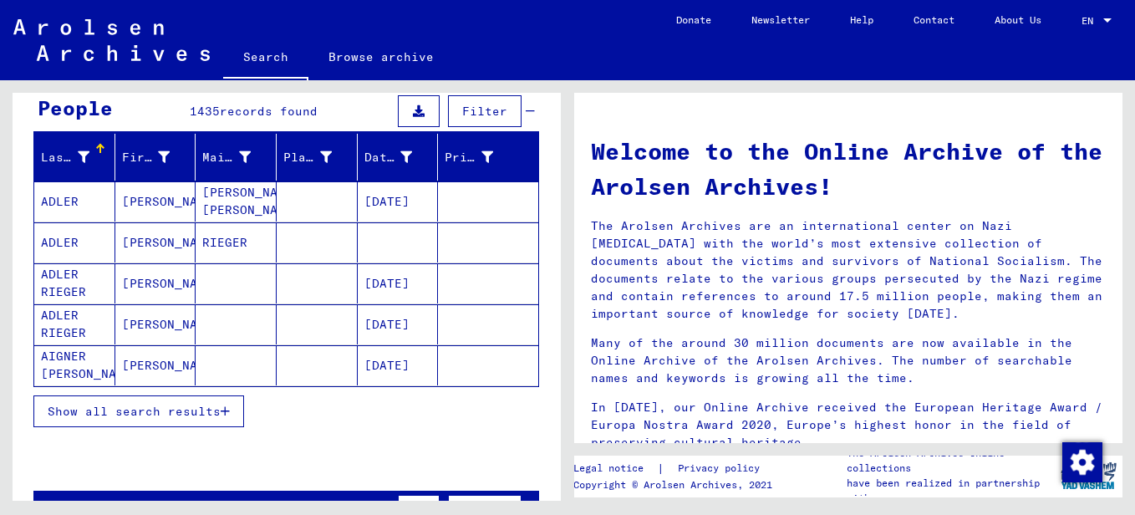
scroll to position [158, 0]
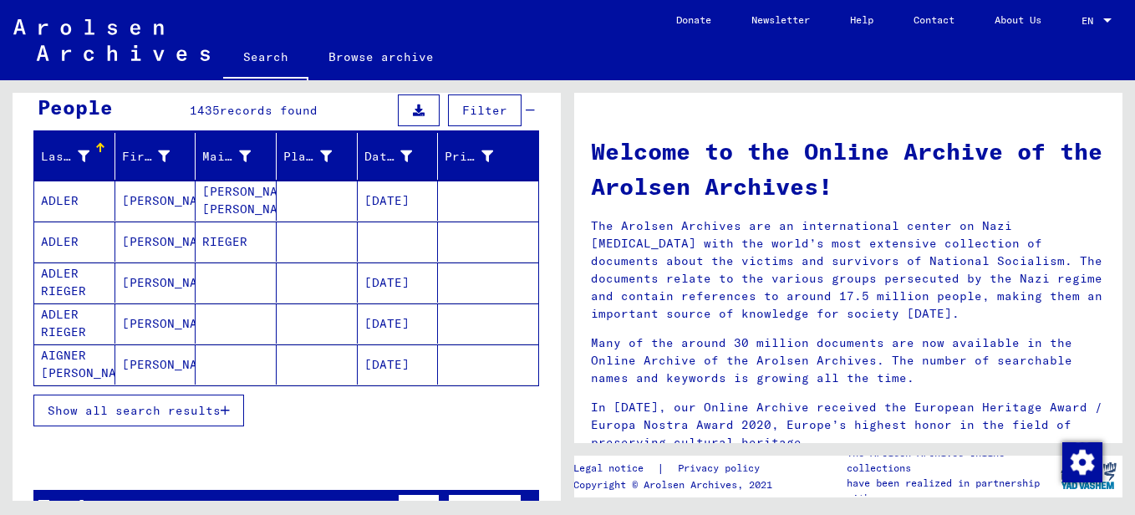
click at [191, 414] on span "Show all search results" at bounding box center [134, 410] width 173 height 15
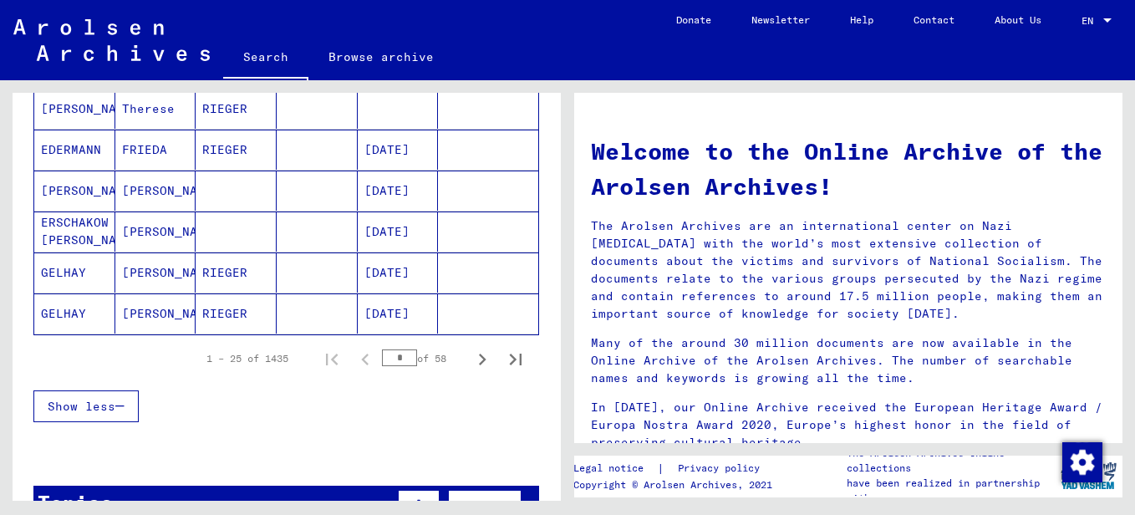
scroll to position [1029, 0]
click at [471, 358] on icon "Next page" at bounding box center [482, 358] width 23 height 23
type input "*"
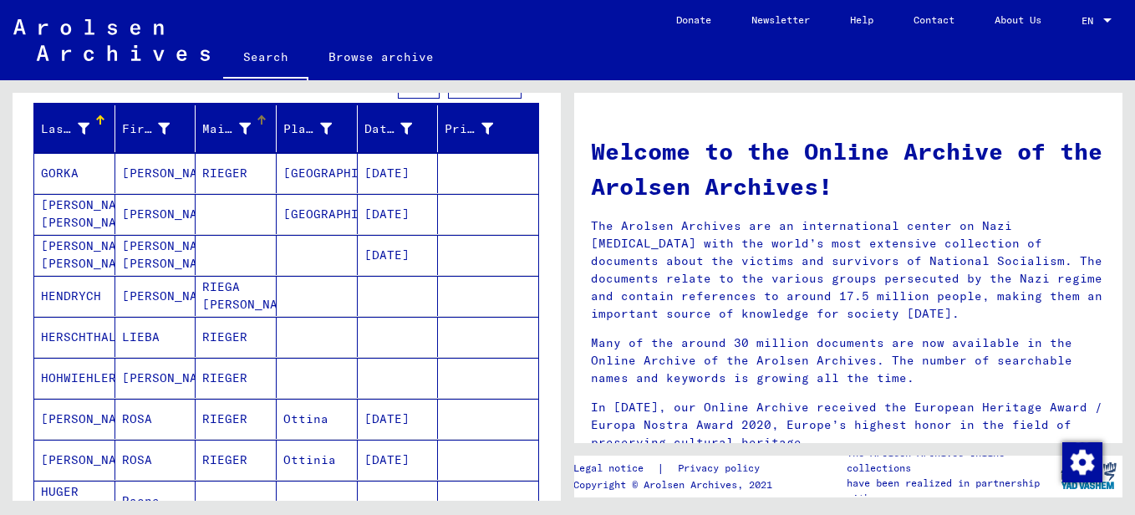
scroll to position [0, 0]
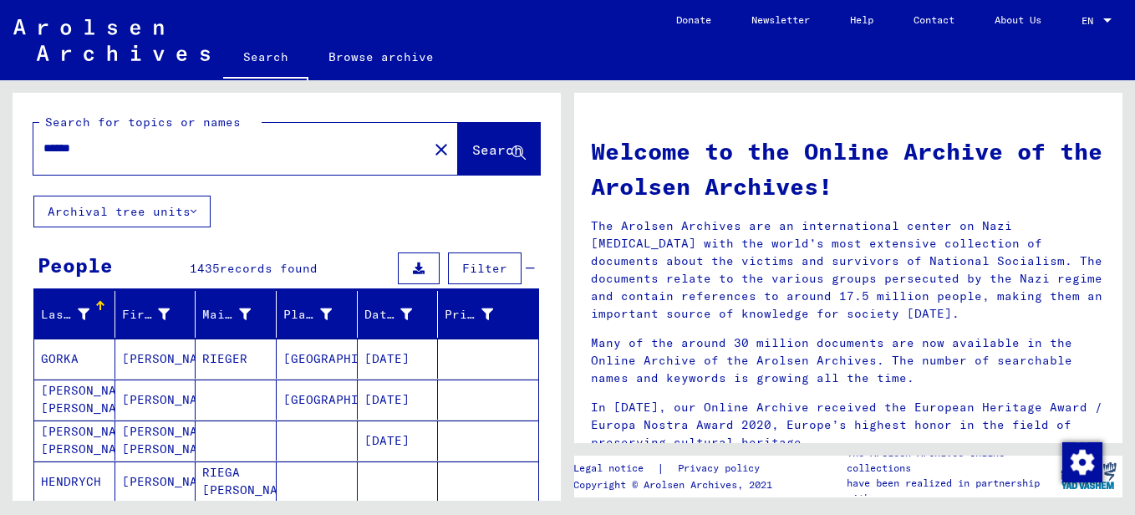
click at [486, 272] on span "Filter" at bounding box center [484, 268] width 45 height 15
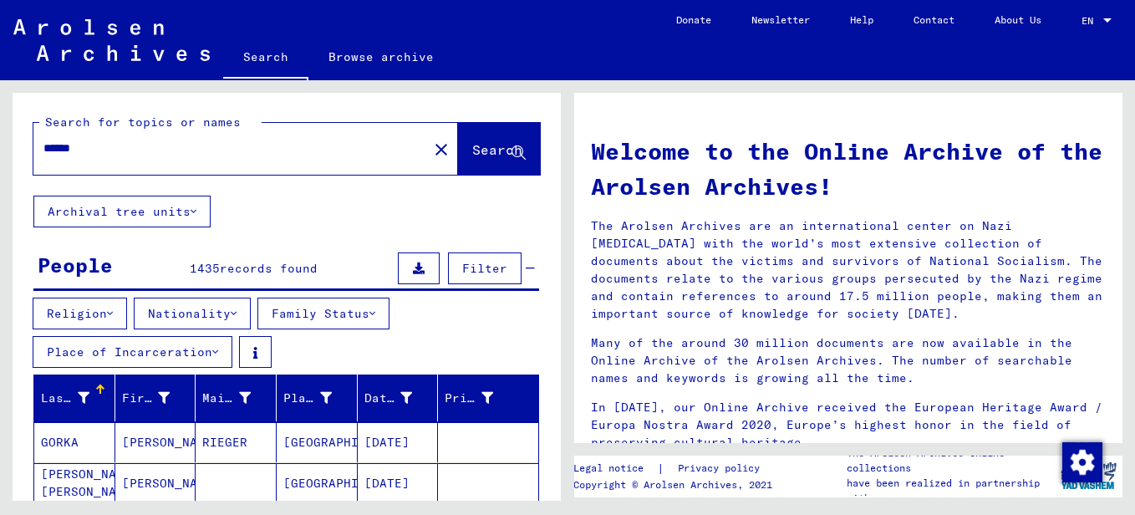
click at [227, 316] on button "Nationality" at bounding box center [192, 314] width 117 height 32
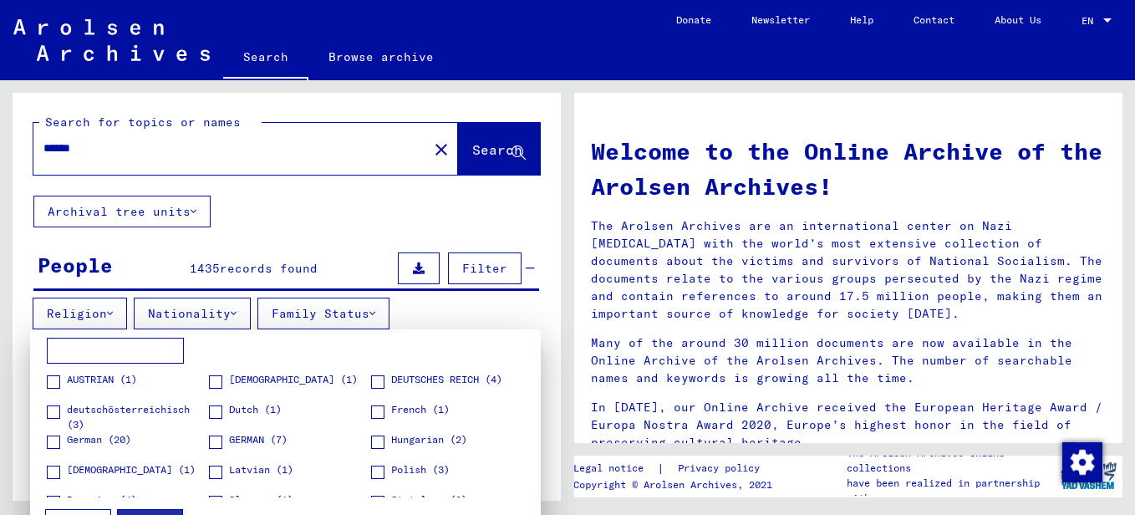
click at [53, 411] on span at bounding box center [53, 411] width 13 height 13
click at [51, 437] on span at bounding box center [53, 442] width 13 height 13
click at [214, 441] on span at bounding box center [215, 442] width 13 height 13
click at [373, 380] on span at bounding box center [377, 381] width 13 height 13
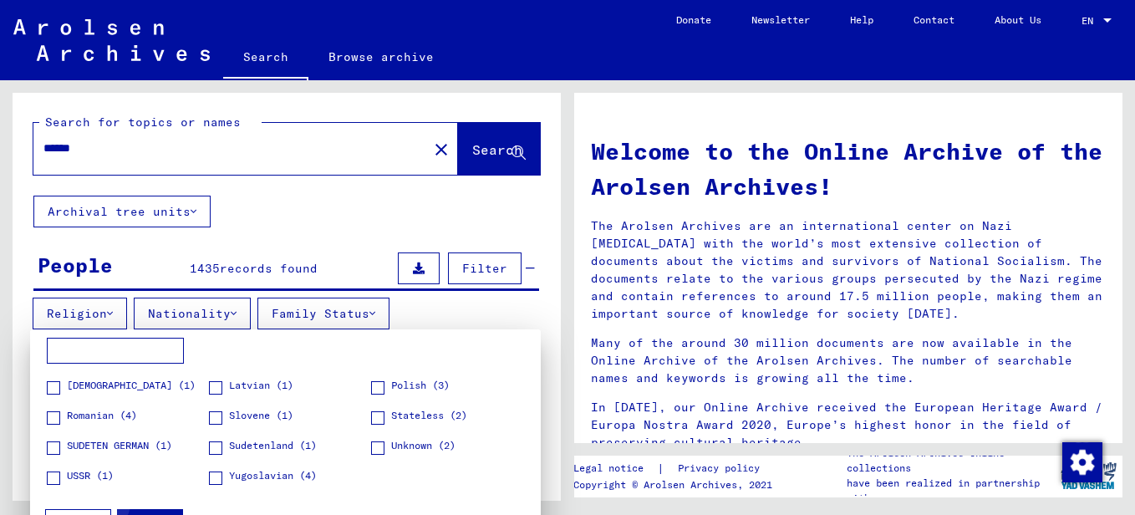
click at [155, 512] on button "Apply" at bounding box center [150, 525] width 66 height 32
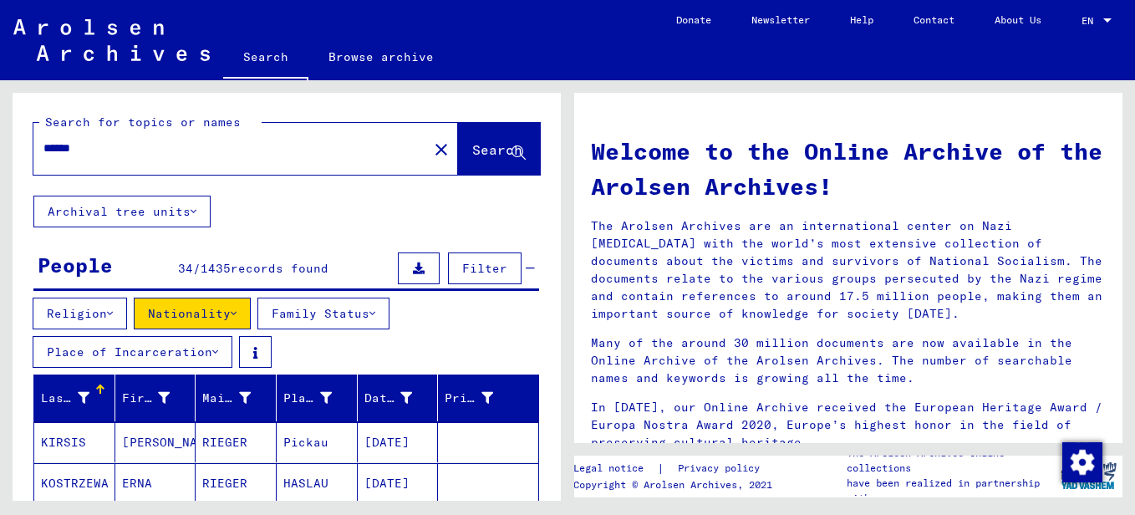
click at [190, 215] on button "Archival tree units" at bounding box center [121, 212] width 177 height 32
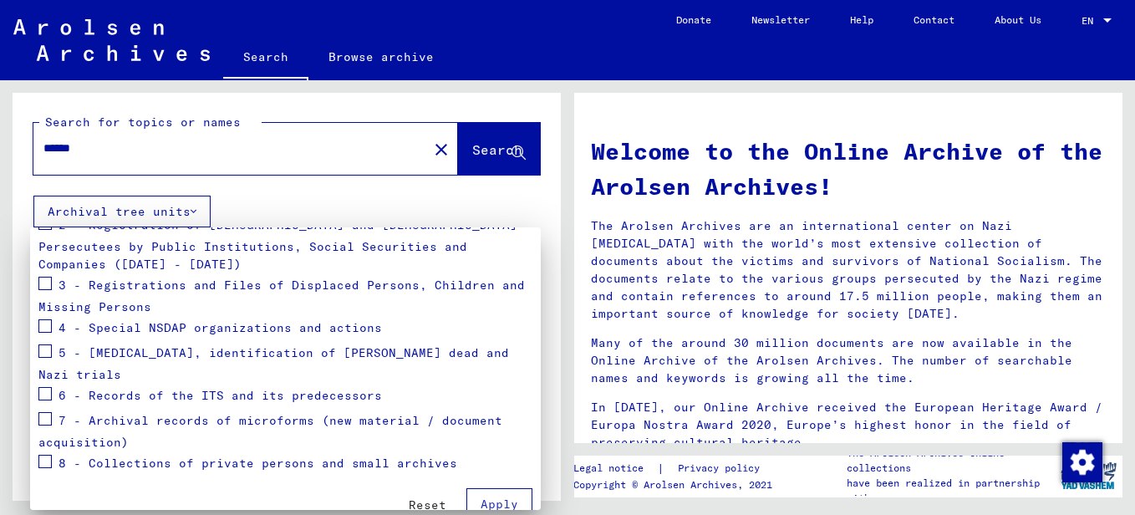
scroll to position [255, 0]
click at [423, 498] on span "Reset" at bounding box center [428, 505] width 38 height 15
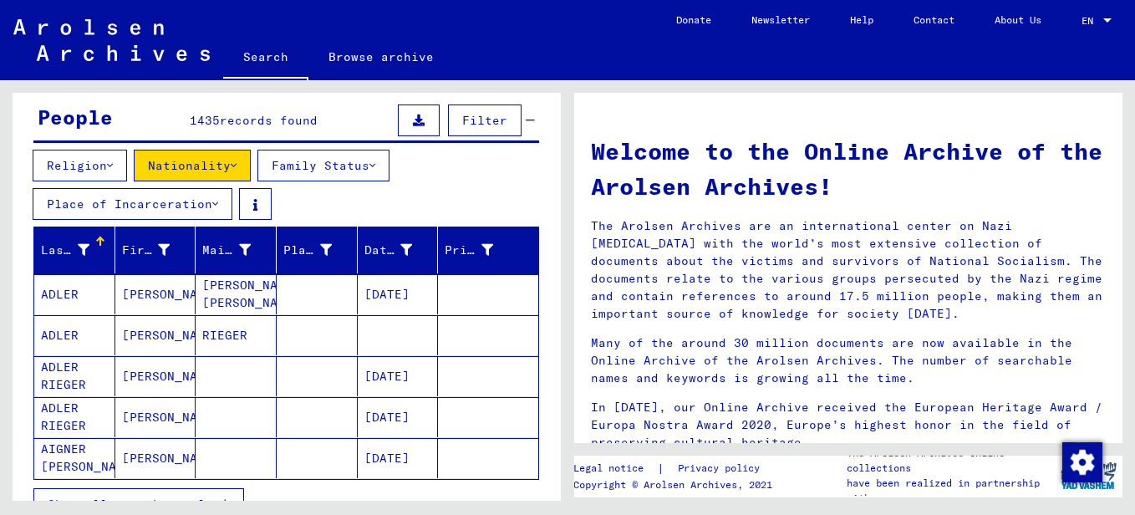
scroll to position [147, 0]
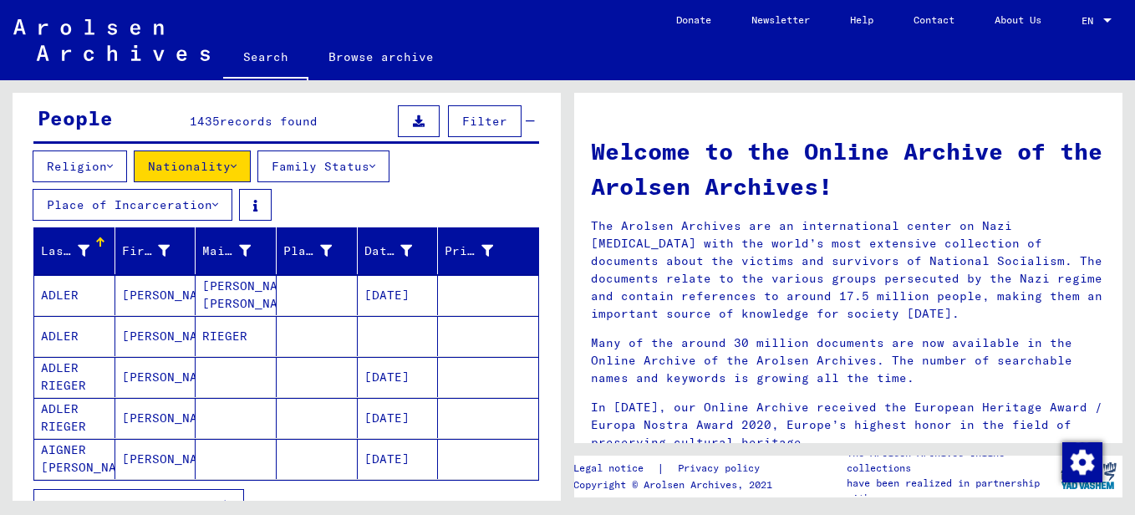
click at [354, 175] on button "Family Status" at bounding box center [323, 166] width 132 height 32
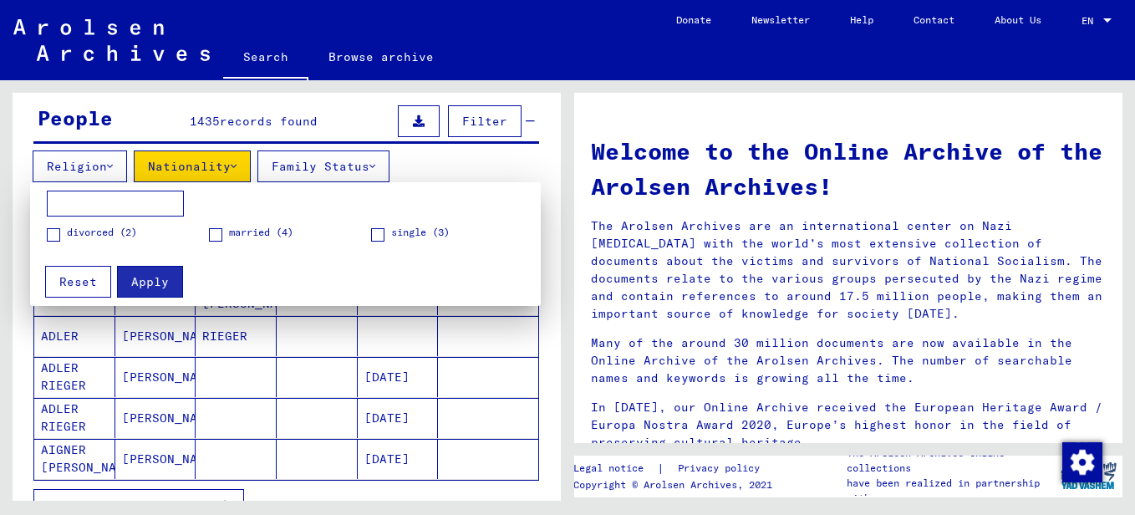
click at [460, 162] on div at bounding box center [567, 257] width 1135 height 515
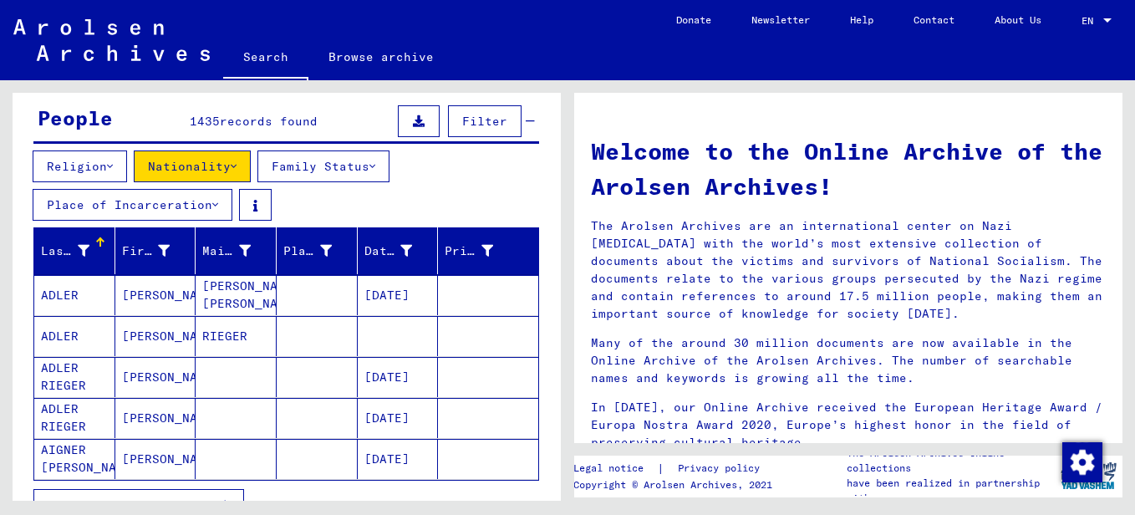
click at [113, 161] on icon at bounding box center [110, 167] width 6 height 12
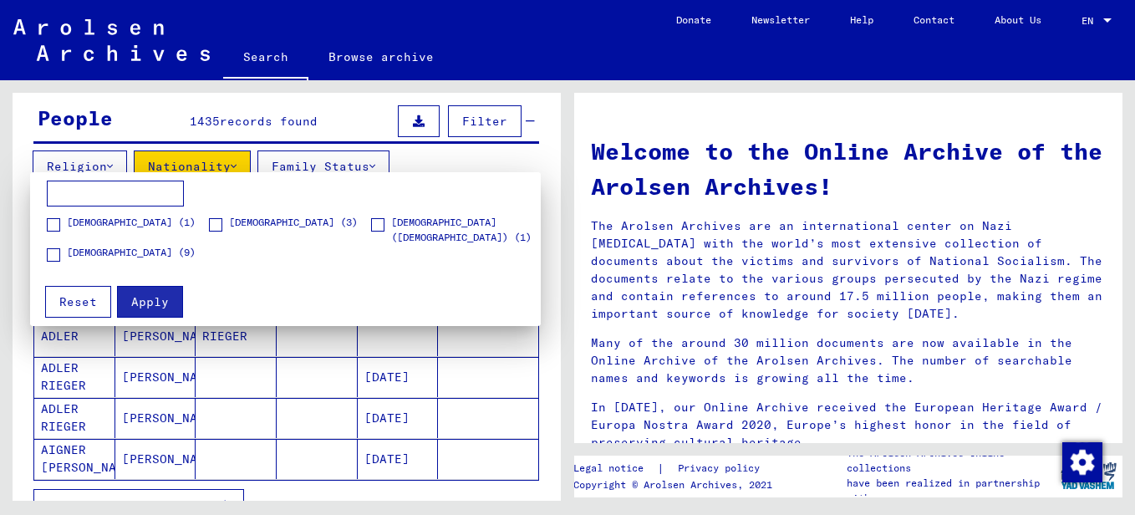
click at [52, 218] on span at bounding box center [53, 224] width 13 height 13
click at [143, 311] on button "Apply" at bounding box center [150, 302] width 66 height 32
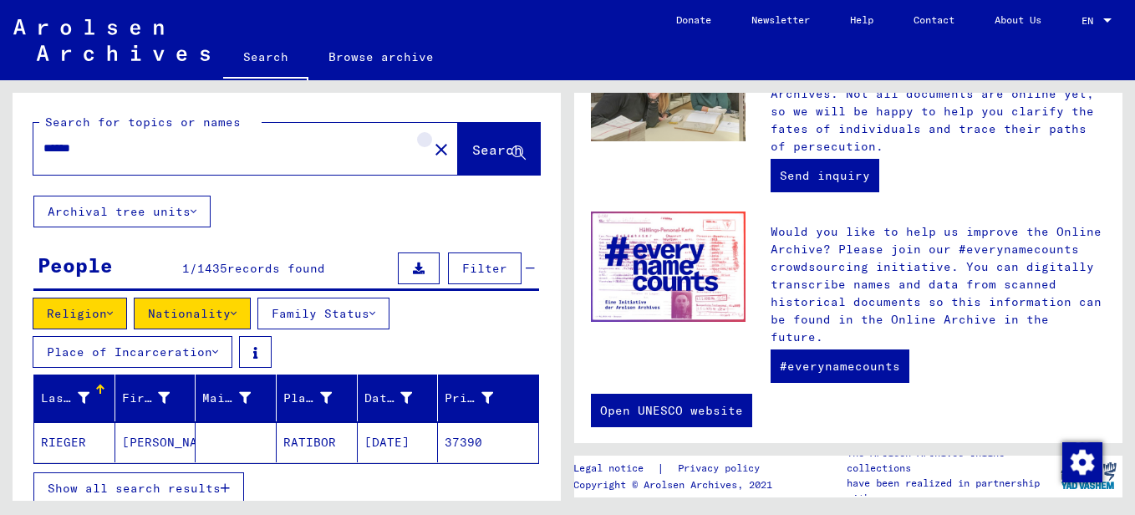
click at [431, 155] on mat-icon "close" at bounding box center [441, 150] width 20 height 20
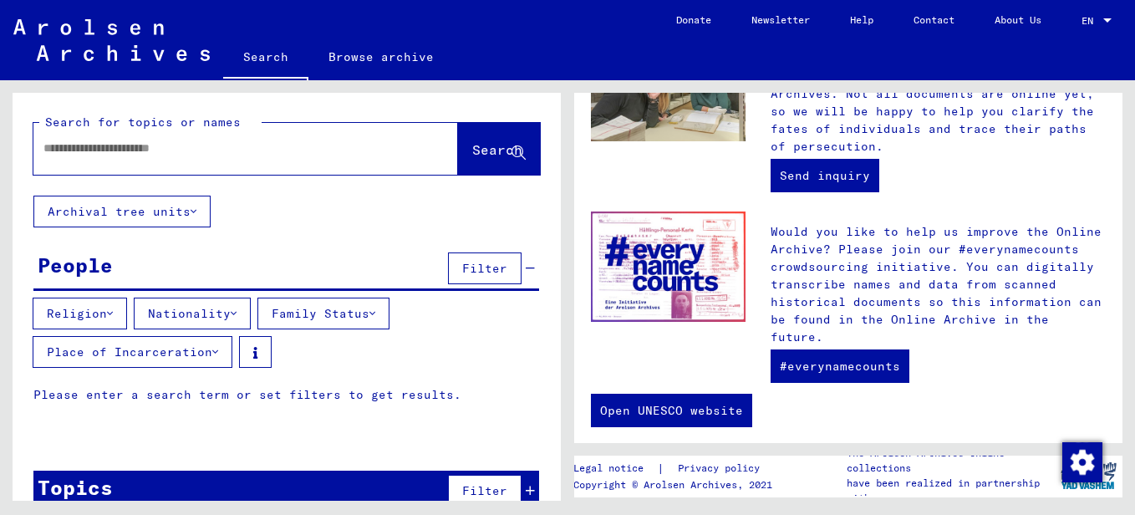
click at [203, 155] on input "text" at bounding box center [225, 149] width 364 height 18
type input "******"
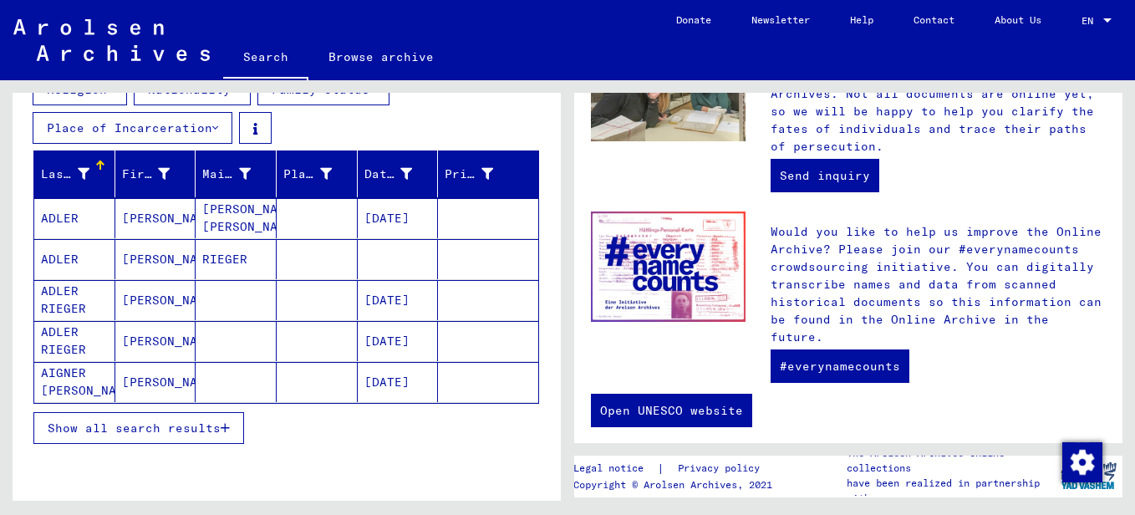
scroll to position [214, 0]
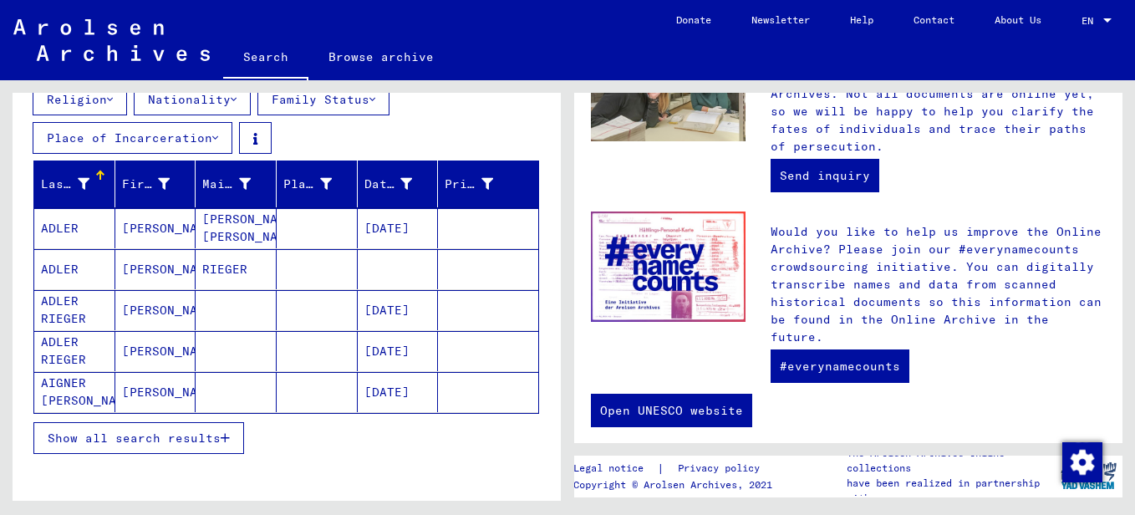
click at [130, 431] on span "Show all search results" at bounding box center [134, 438] width 173 height 15
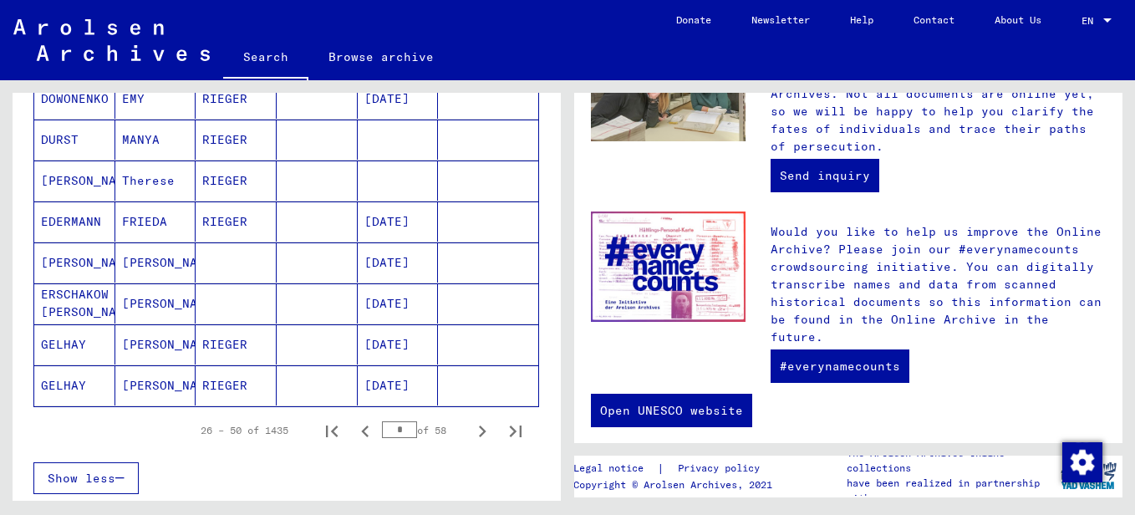
scroll to position [1080, 0]
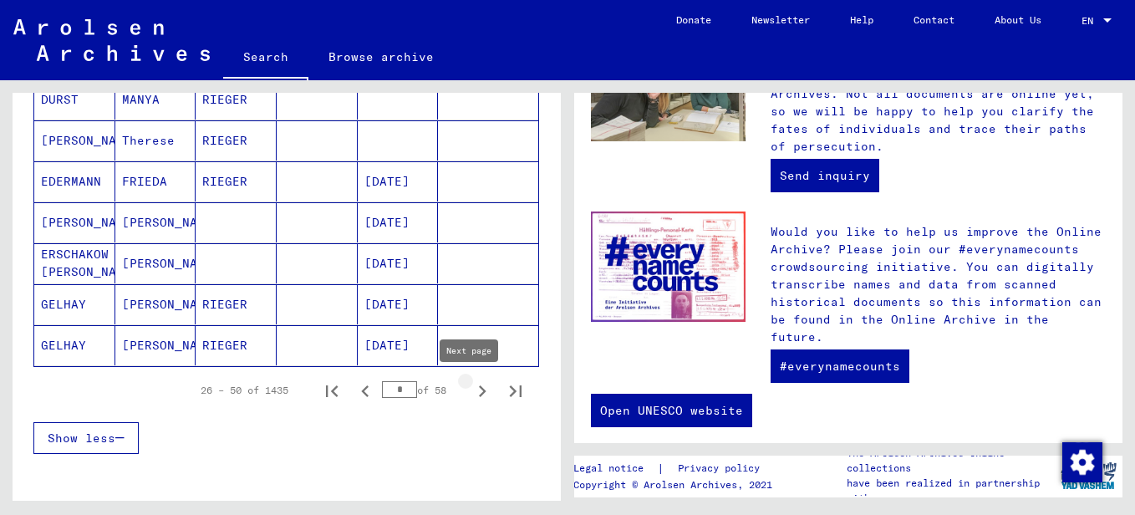
click at [479, 390] on icon "Next page" at bounding box center [483, 391] width 8 height 12
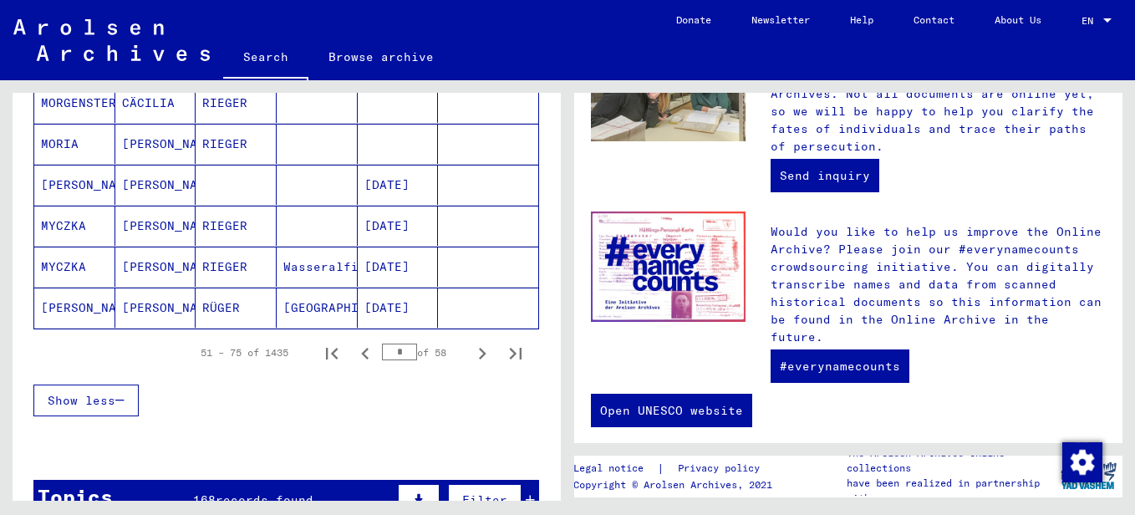
scroll to position [1119, 0]
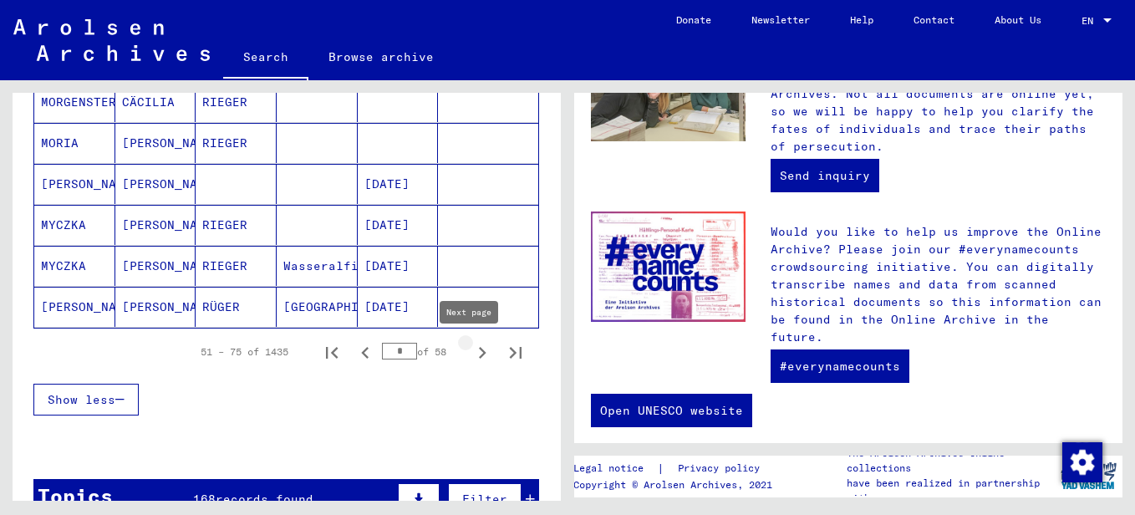
click at [471, 359] on icon "Next page" at bounding box center [482, 352] width 23 height 23
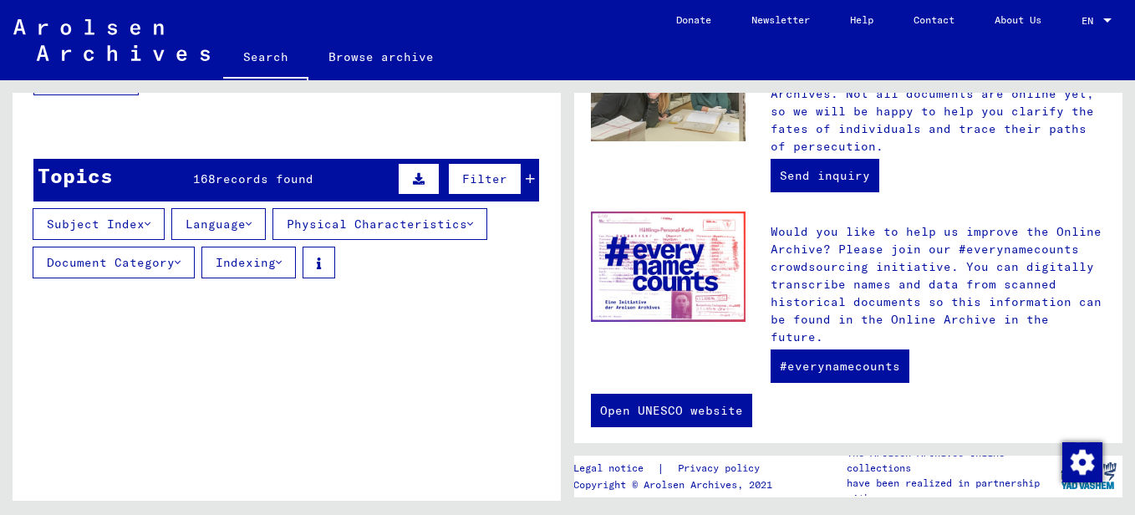
scroll to position [1441, 0]
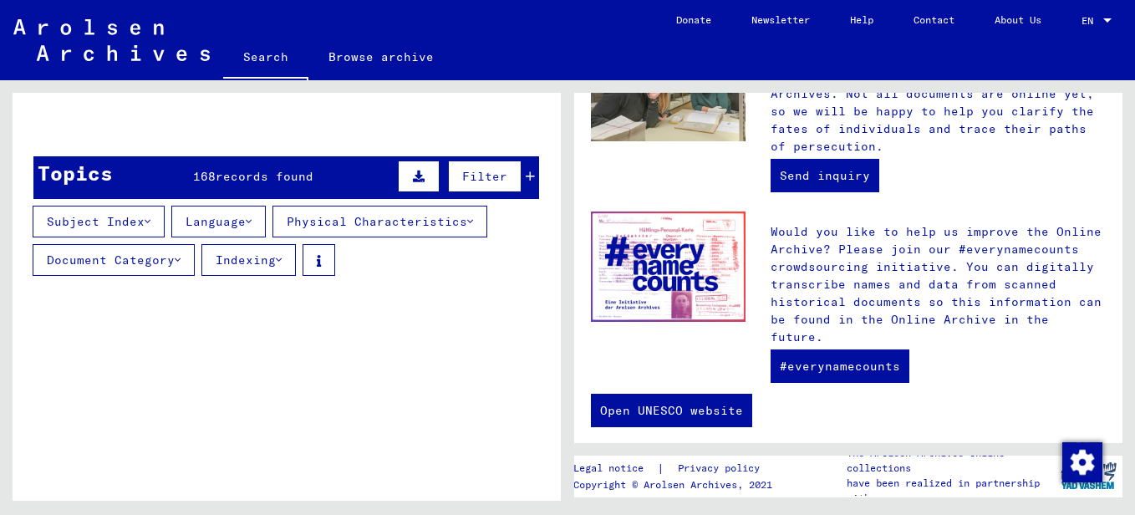
click at [147, 222] on button "Subject Index" at bounding box center [99, 222] width 132 height 32
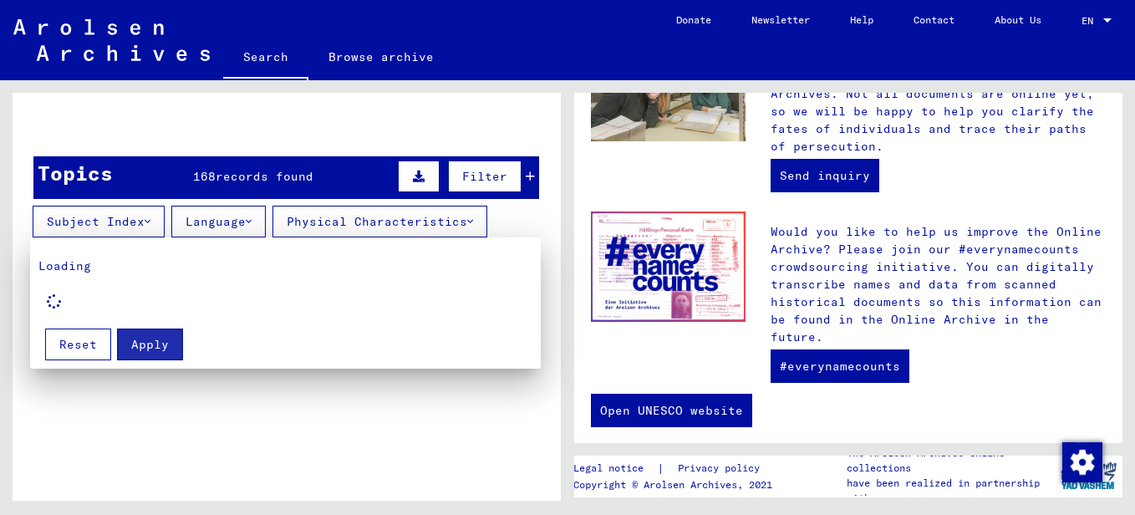
click at [151, 215] on div at bounding box center [567, 257] width 1135 height 515
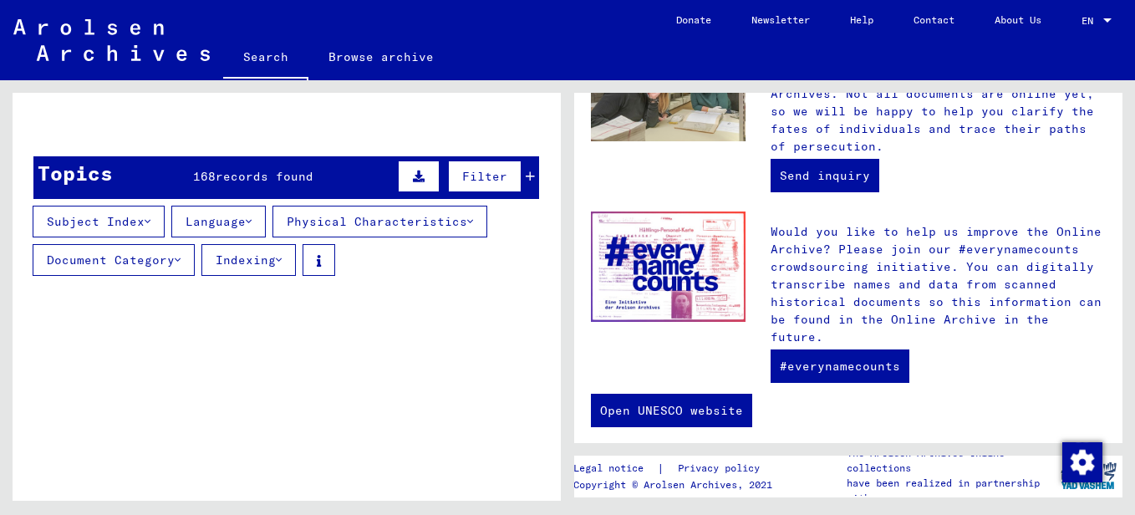
click at [150, 216] on icon at bounding box center [148, 222] width 6 height 12
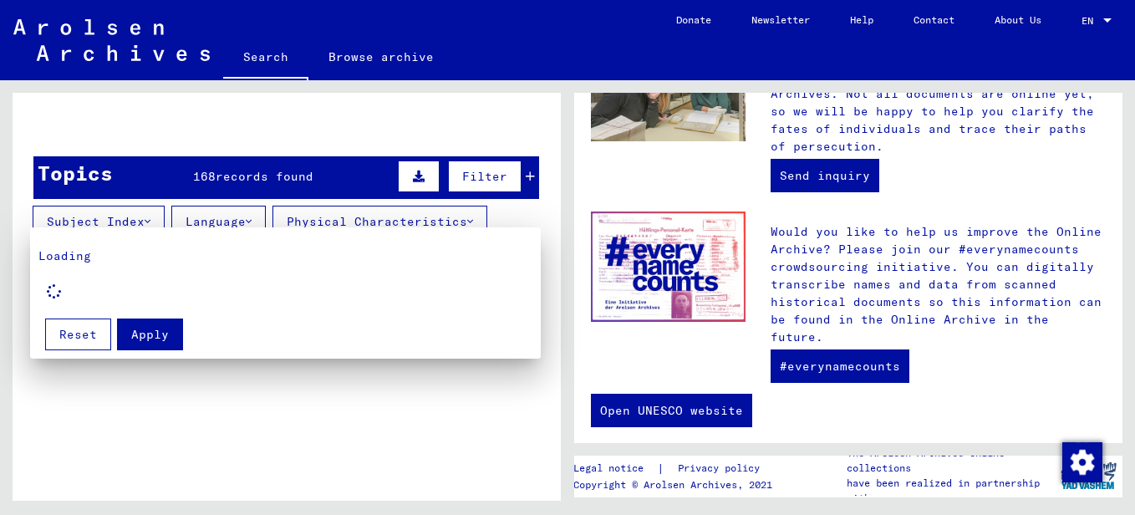
click at [151, 215] on div at bounding box center [567, 257] width 1135 height 515
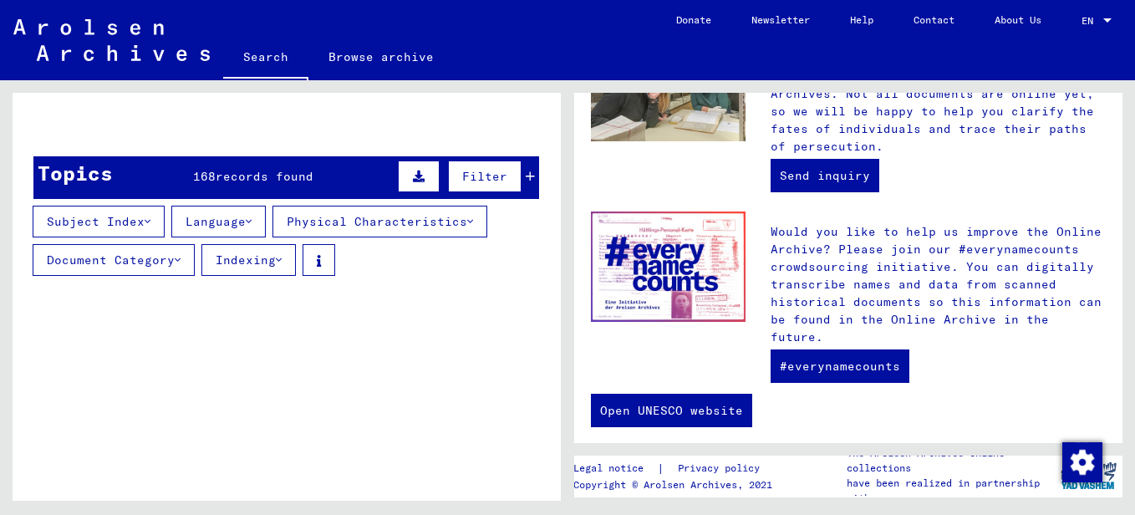
click at [178, 263] on icon at bounding box center [178, 260] width 6 height 12
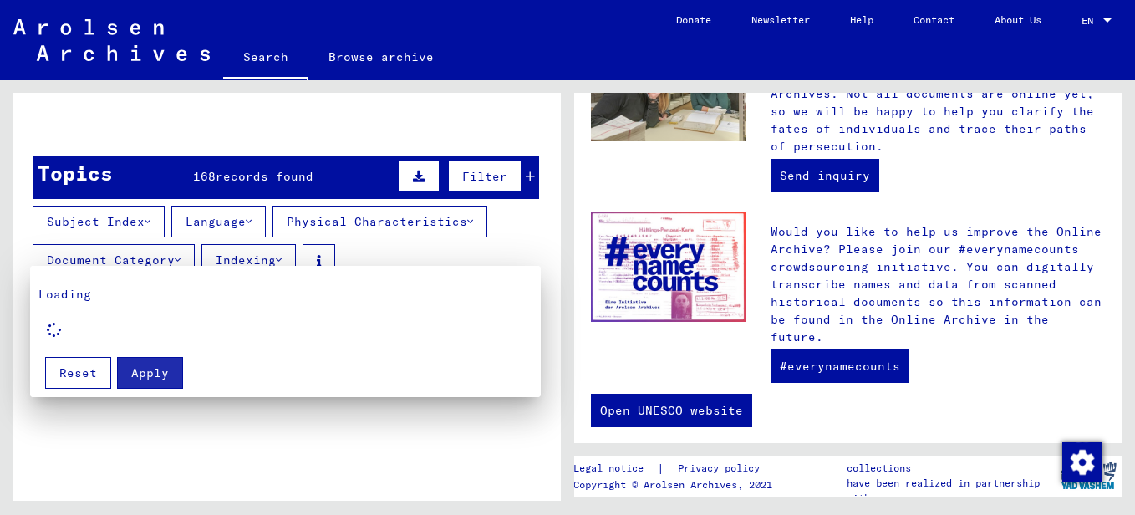
click at [278, 472] on div at bounding box center [567, 257] width 1135 height 515
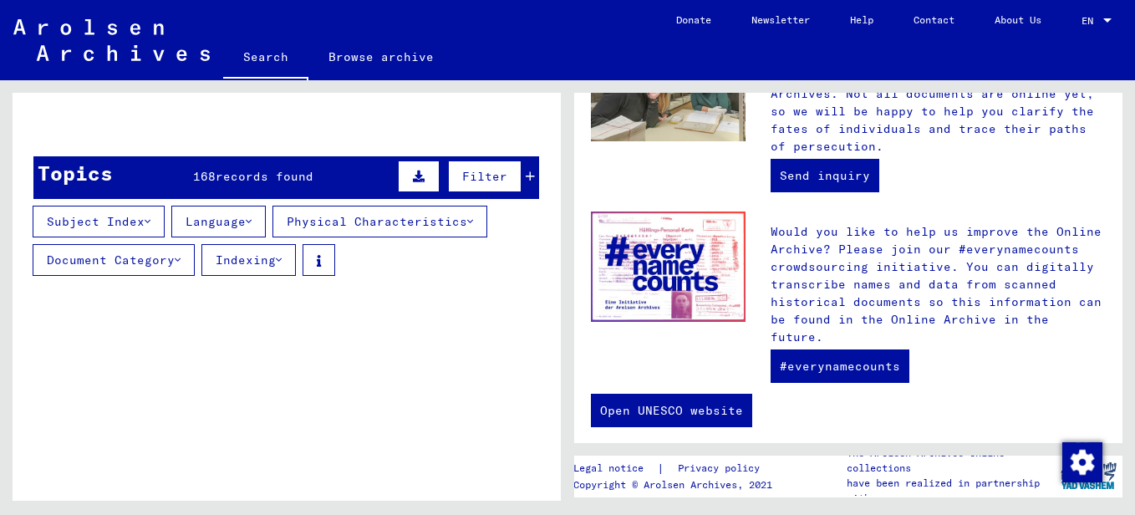
click at [444, 94] on div "Show less" at bounding box center [286, 77] width 506 height 48
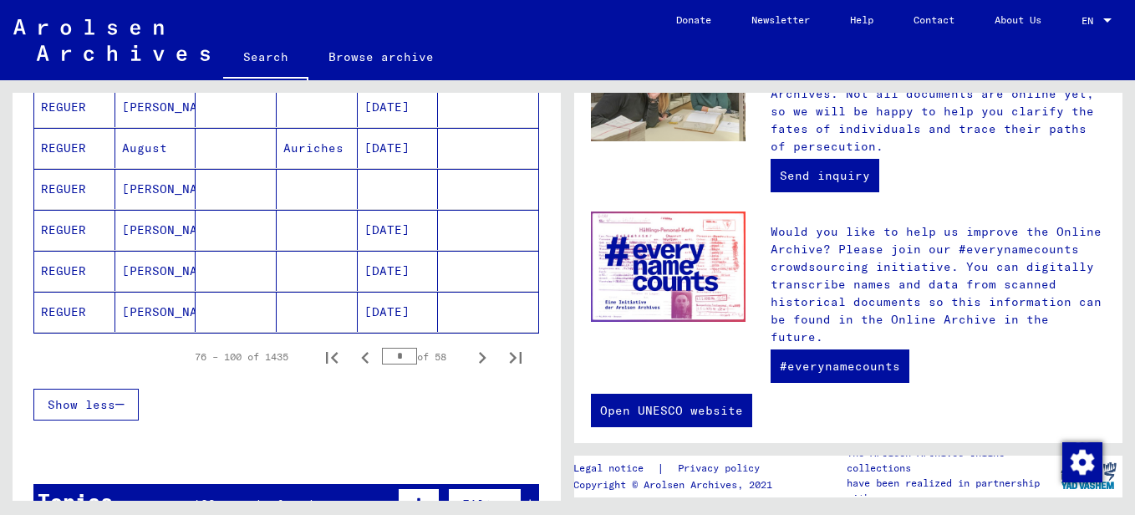
scroll to position [1115, 0]
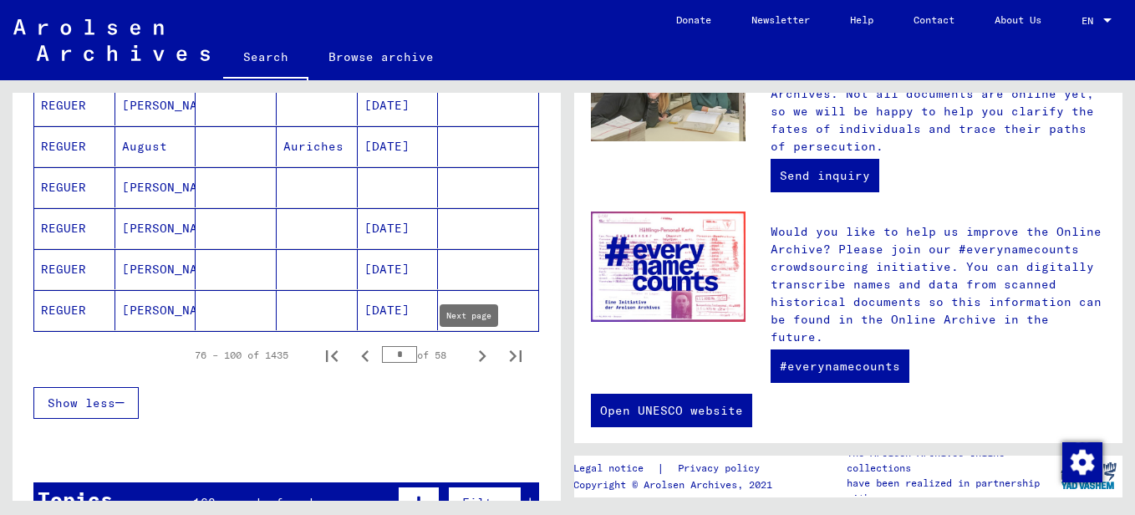
click at [471, 362] on icon "Next page" at bounding box center [482, 355] width 23 height 23
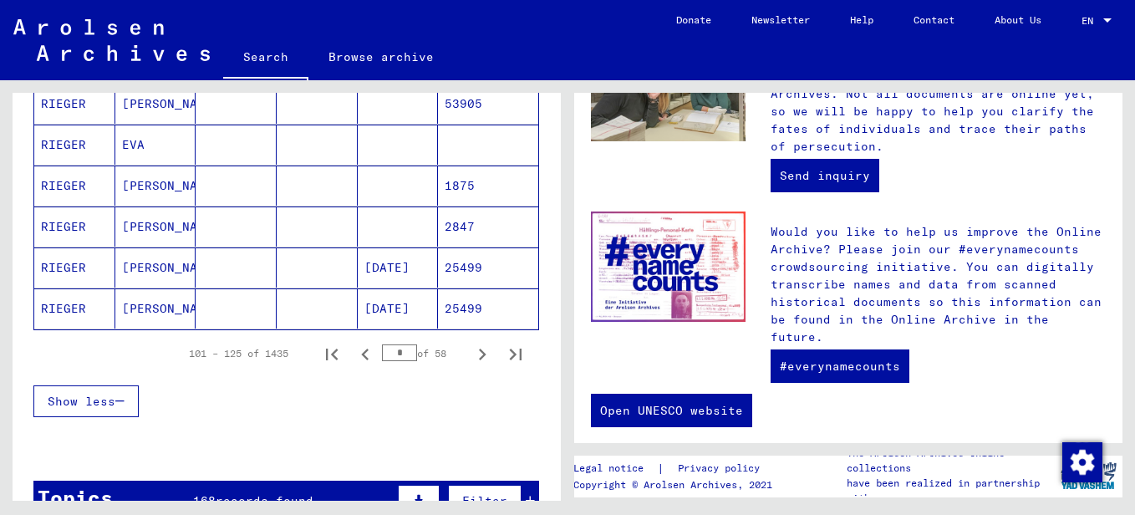
scroll to position [1118, 0]
click at [471, 349] on icon "Next page" at bounding box center [482, 353] width 23 height 23
type input "*"
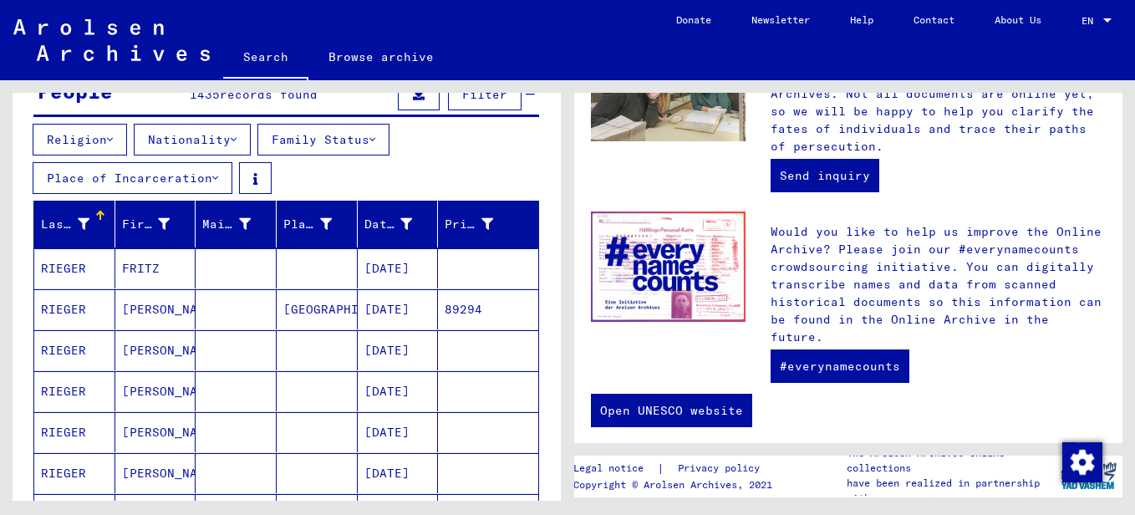
scroll to position [173, 0]
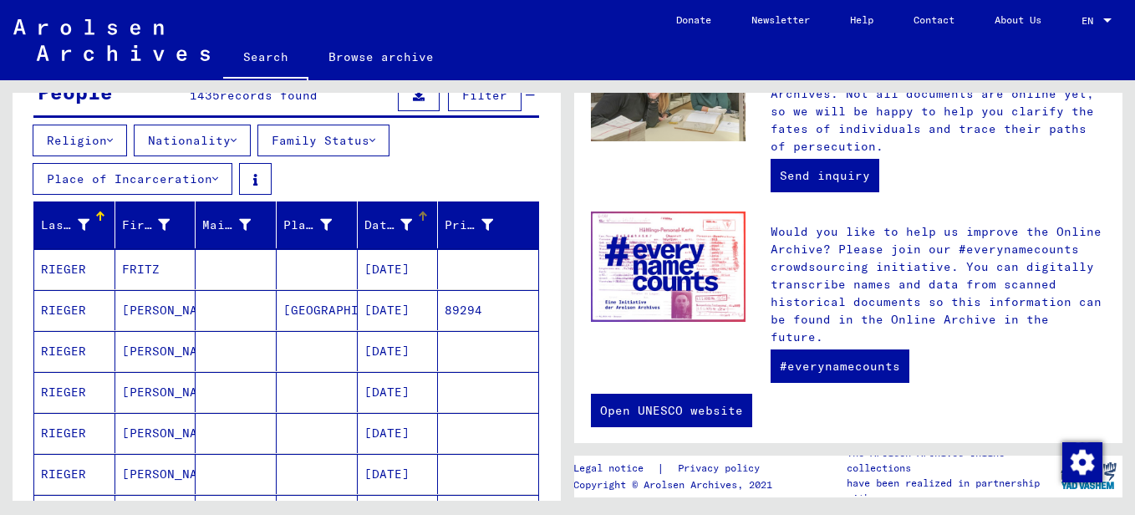
click at [400, 221] on icon at bounding box center [406, 225] width 12 height 12
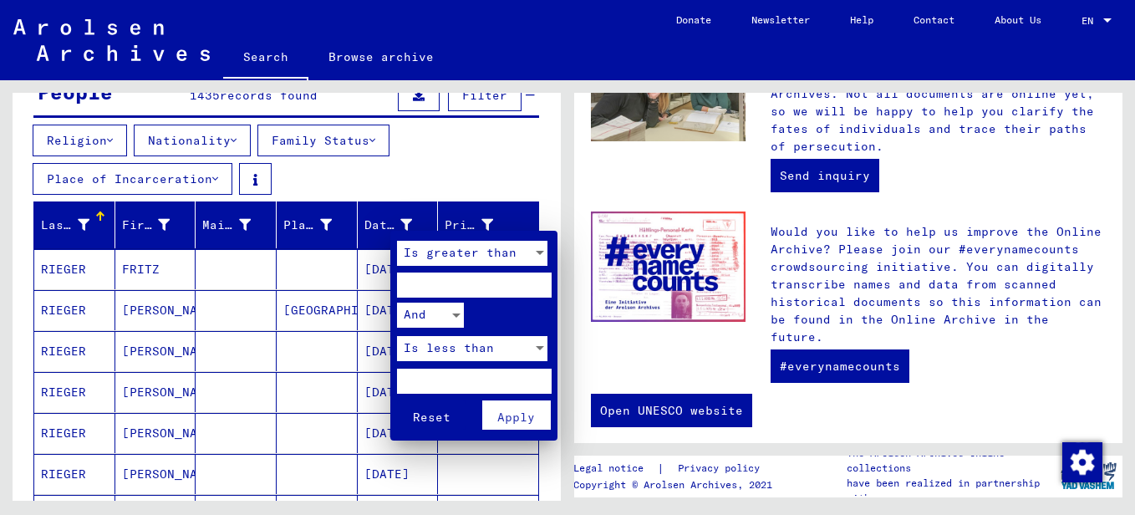
click at [525, 258] on div "Is greater than" at bounding box center [464, 253] width 135 height 25
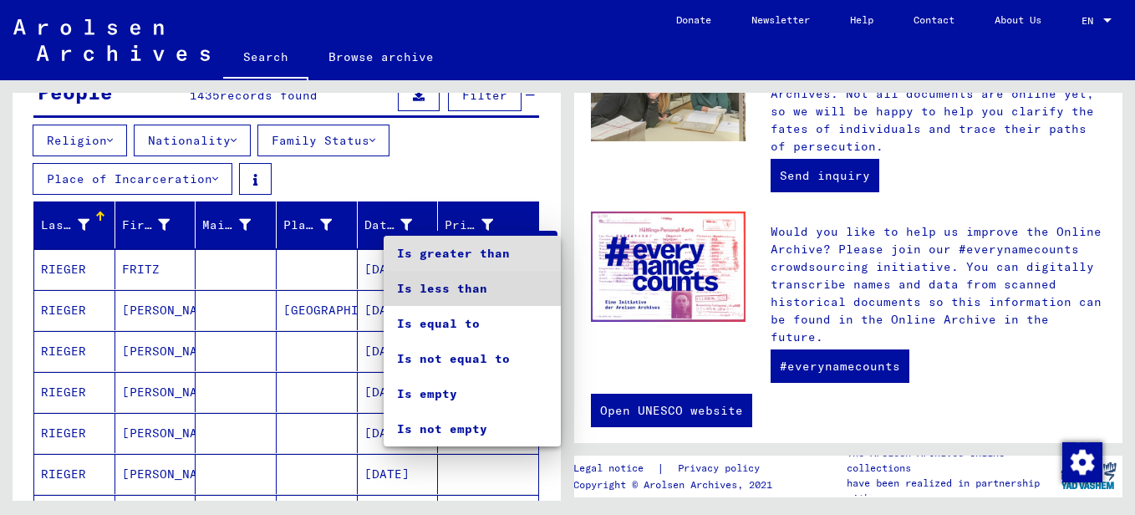
click at [471, 288] on span "Is less than" at bounding box center [472, 288] width 150 height 35
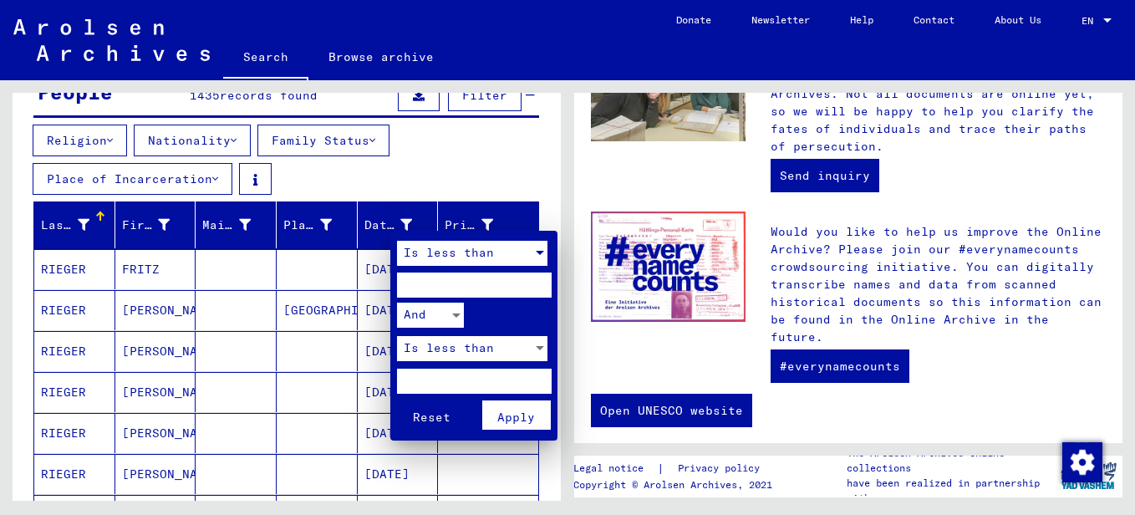
click at [462, 283] on input "number" at bounding box center [474, 285] width 155 height 25
type input "****"
click at [509, 419] on span "Apply" at bounding box center [516, 417] width 38 height 15
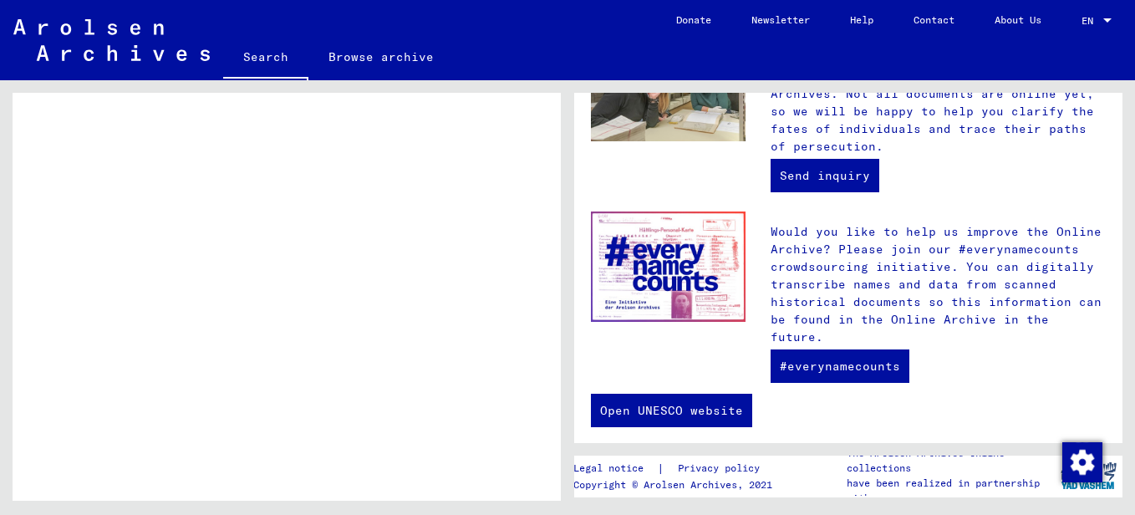
scroll to position [0, 0]
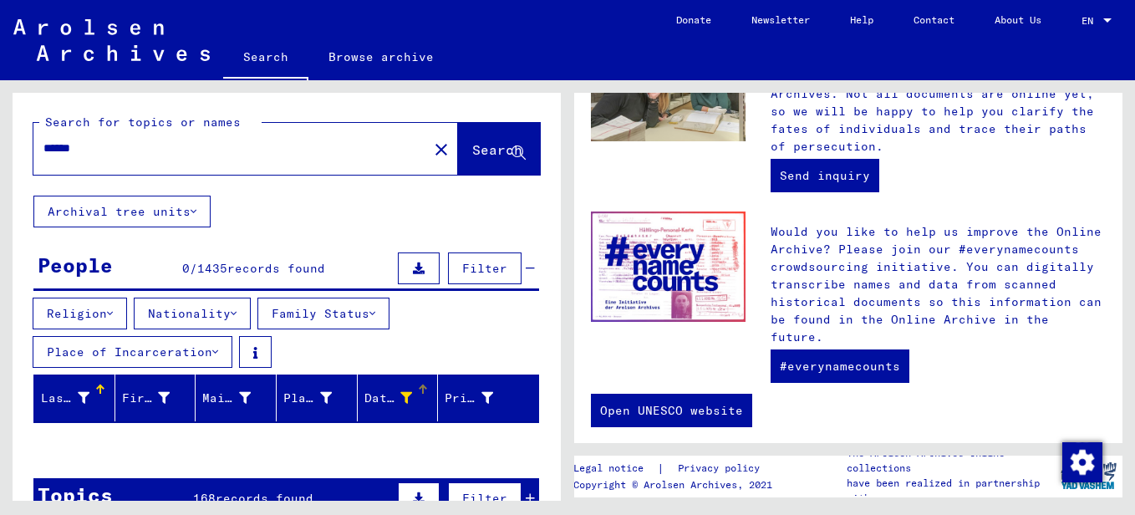
click at [472, 150] on span "Search" at bounding box center [497, 149] width 50 height 17
click at [472, 155] on span "Search" at bounding box center [497, 149] width 50 height 17
